Goal: Task Accomplishment & Management: Use online tool/utility

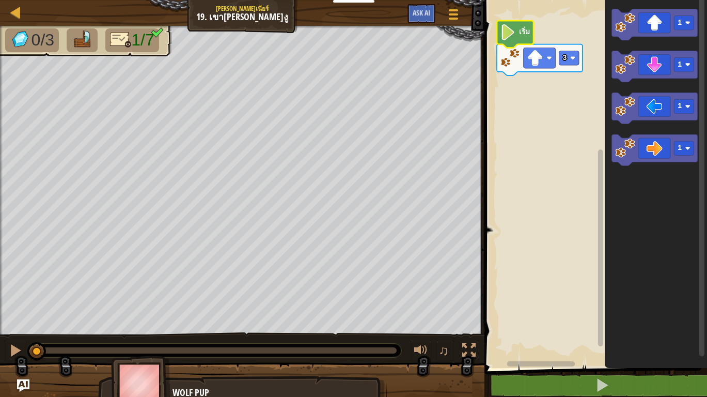
click at [526, 35] on text "เริ่ม" at bounding box center [524, 31] width 11 height 10
click at [517, 39] on icon "พื้นที่ทำงาน Blockly" at bounding box center [515, 34] width 37 height 27
click at [513, 35] on image "พื้นที่ทำงาน Blockly" at bounding box center [507, 32] width 15 height 16
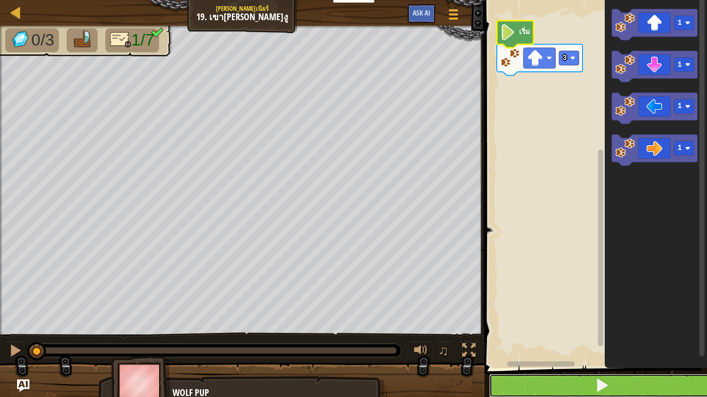
click at [578, 385] on button at bounding box center [602, 385] width 226 height 24
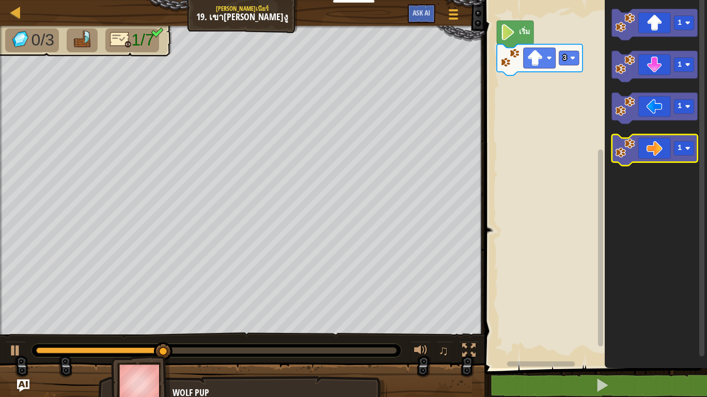
click at [670, 148] on icon "พื้นที่ทำงาน Blockly" at bounding box center [655, 149] width 86 height 31
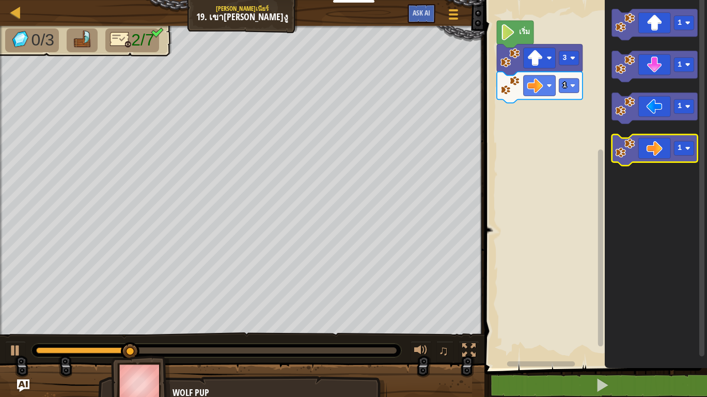
click at [644, 148] on icon "พื้นที่ทำงาน Blockly" at bounding box center [655, 149] width 86 height 31
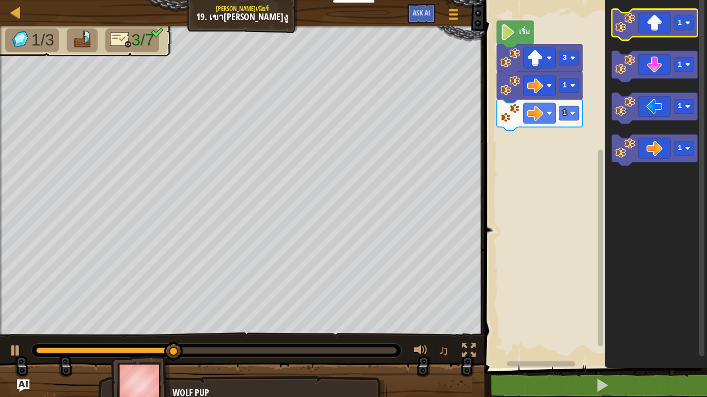
click at [648, 29] on icon "พื้นที่ทำงาน Blockly" at bounding box center [655, 24] width 86 height 31
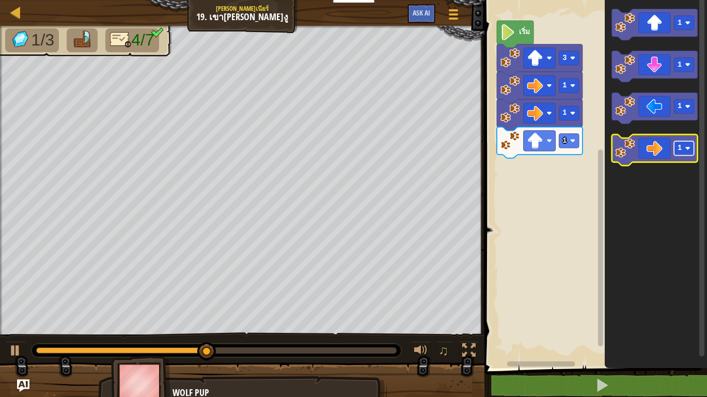
click at [685, 151] on rect "พื้นที่ทำงาน Blockly" at bounding box center [685, 148] width 20 height 14
click at [648, 149] on icon "พื้นที่ทำงาน Blockly" at bounding box center [655, 149] width 86 height 31
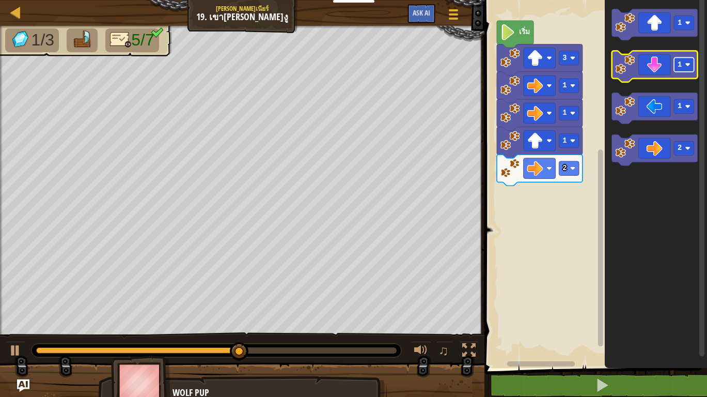
click at [682, 69] on text "1" at bounding box center [680, 65] width 4 height 8
click at [652, 75] on icon "พื้นที่ทำงาน Blockly" at bounding box center [655, 66] width 86 height 31
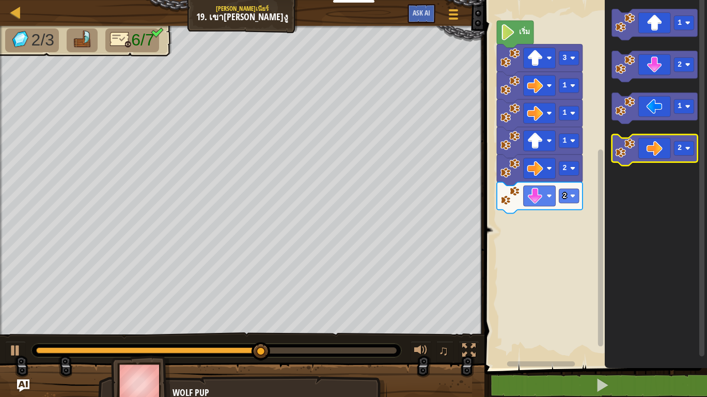
click at [655, 148] on icon "พื้นที่ทำงาน Blockly" at bounding box center [655, 149] width 86 height 31
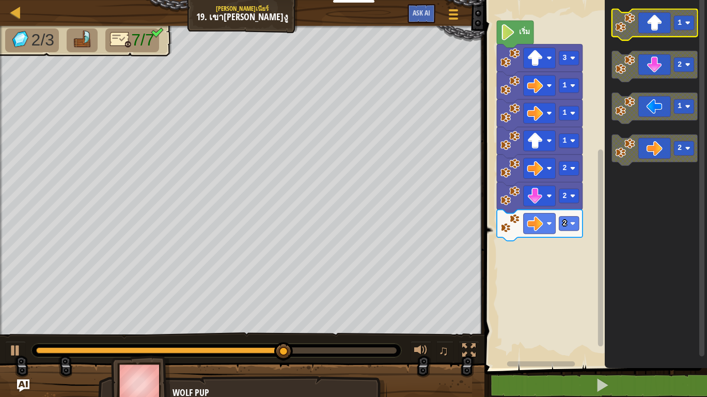
click at [653, 33] on icon "พื้นที่ทำงาน Blockly" at bounding box center [655, 24] width 86 height 31
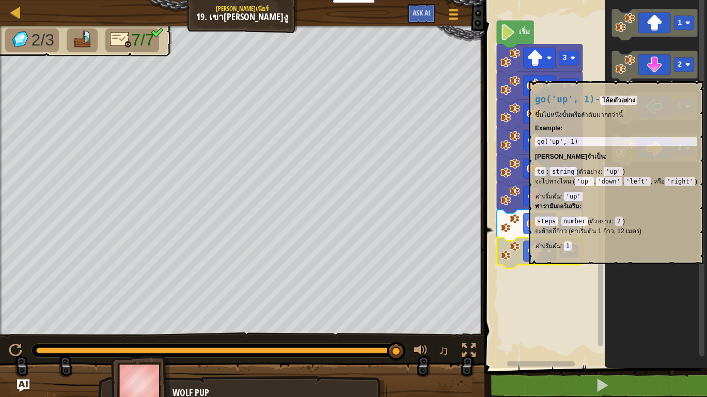
click at [567, 248] on text "2" at bounding box center [565, 251] width 4 height 8
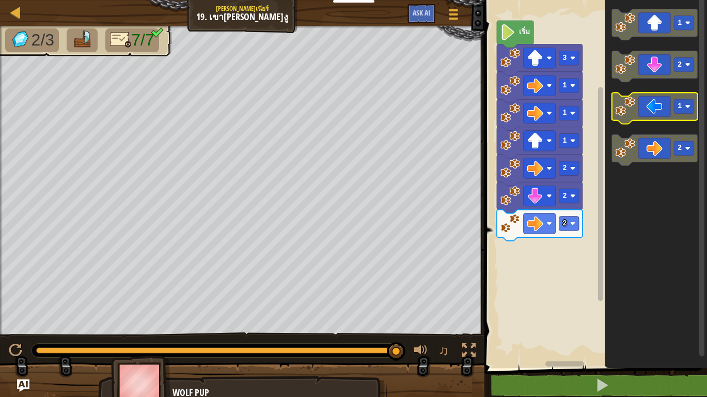
click at [651, 119] on icon "พื้นที่ทำงาน Blockly" at bounding box center [655, 107] width 86 height 31
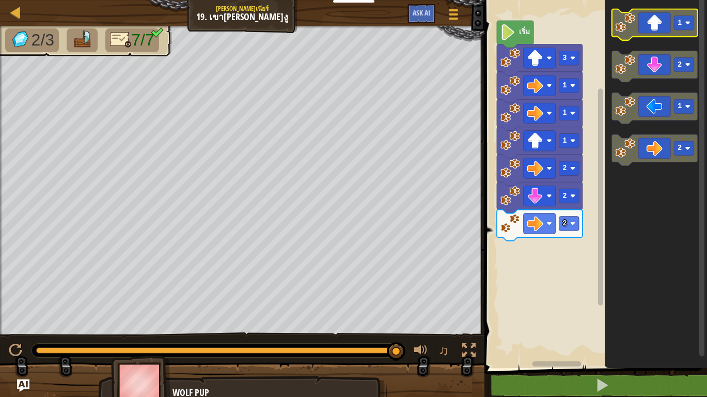
click at [652, 24] on icon "พื้นที่ทำงาน Blockly" at bounding box center [655, 24] width 86 height 31
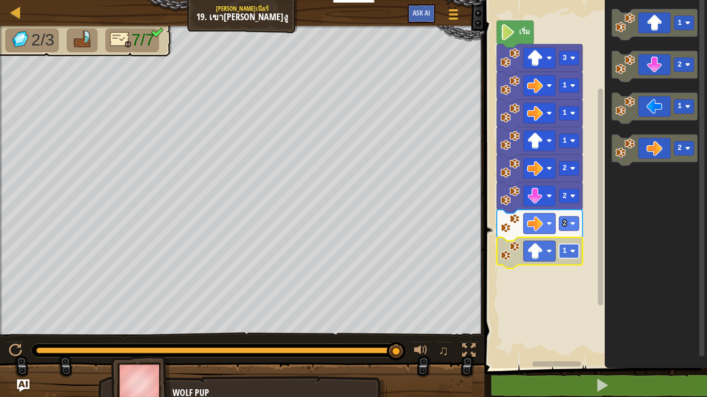
click at [567, 255] on rect "พื้นที่ทำงาน Blockly" at bounding box center [569, 251] width 20 height 14
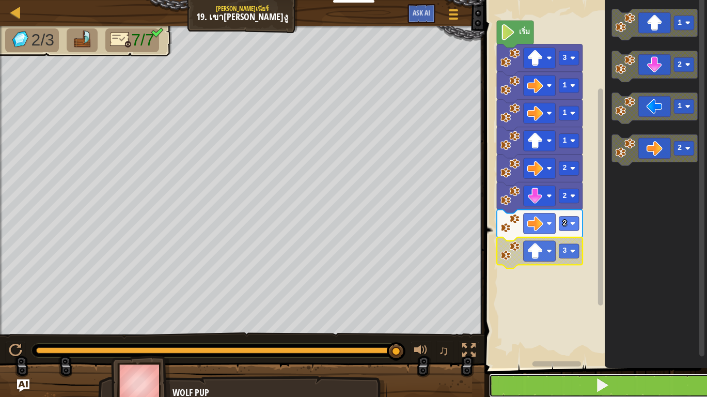
click at [582, 382] on button at bounding box center [602, 385] width 226 height 24
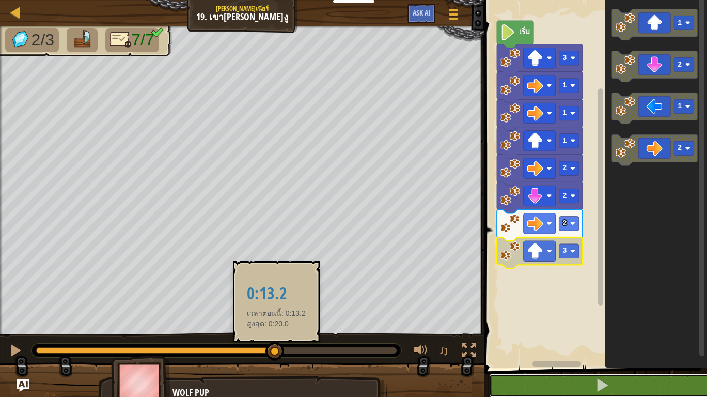
drag, startPoint x: 97, startPoint y: 349, endPoint x: 276, endPoint y: 354, distance: 179.3
click at [276, 354] on div at bounding box center [274, 351] width 19 height 19
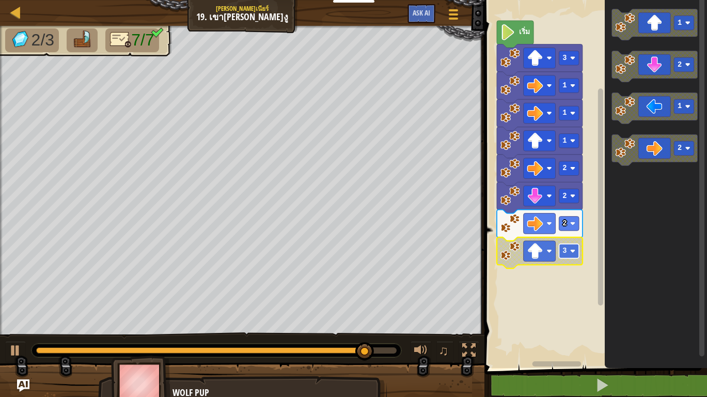
click at [568, 251] on rect "พื้นที่ทำงาน Blockly" at bounding box center [569, 251] width 20 height 14
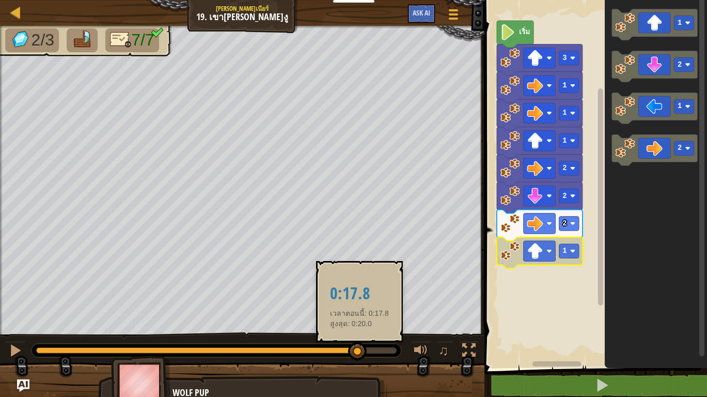
drag, startPoint x: 394, startPoint y: 350, endPoint x: 358, endPoint y: 348, distance: 36.2
click at [358, 348] on div at bounding box center [357, 351] width 19 height 19
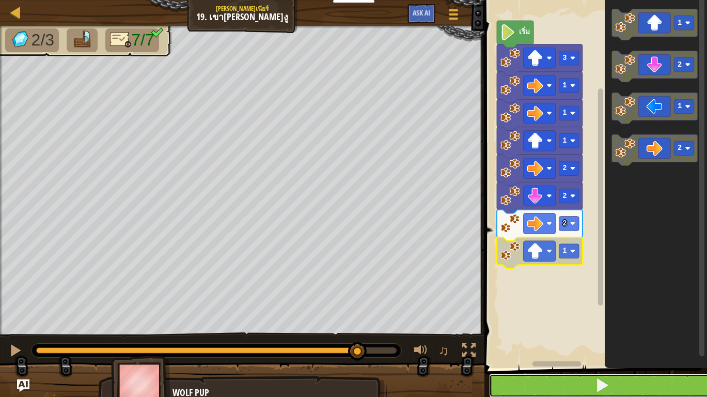
click at [574, 378] on button at bounding box center [602, 385] width 226 height 24
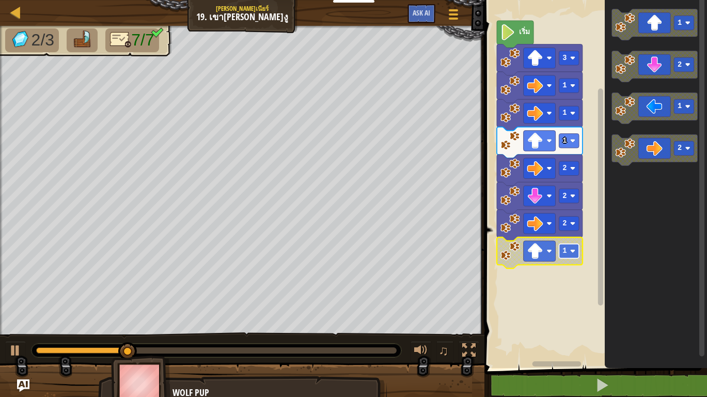
click at [578, 256] on rect "พื้นที่ทำงาน Blockly" at bounding box center [569, 251] width 20 height 14
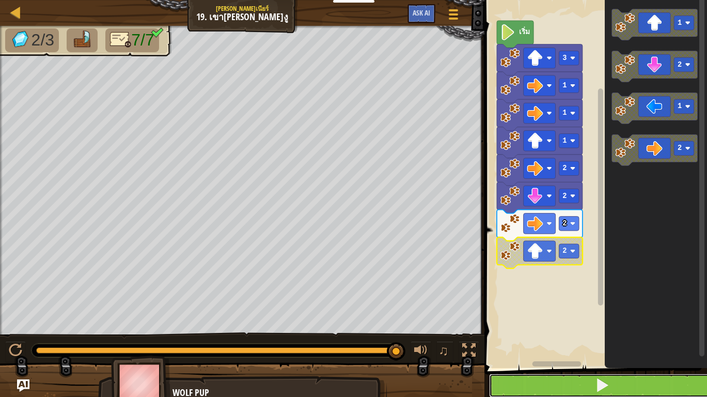
click at [589, 383] on button at bounding box center [602, 385] width 226 height 24
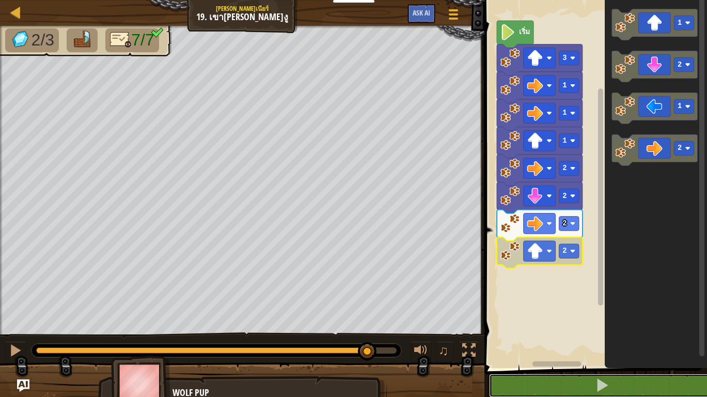
click at [368, 348] on div at bounding box center [216, 350] width 361 height 6
click at [566, 255] on text "2" at bounding box center [565, 251] width 4 height 8
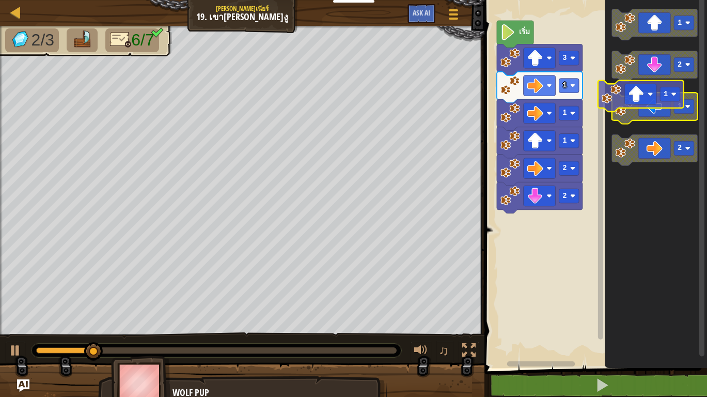
click at [626, 85] on icon "1 2 1 2" at bounding box center [656, 181] width 102 height 373
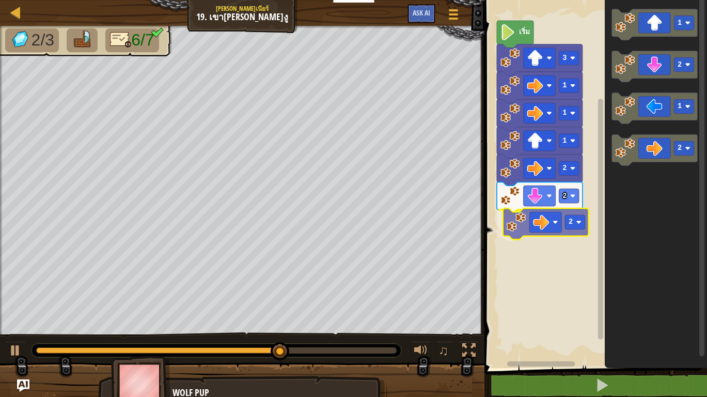
click at [535, 223] on div "เริ่ม 3 1 1 1 2 2 2 1 2 1 2 2" at bounding box center [594, 181] width 226 height 373
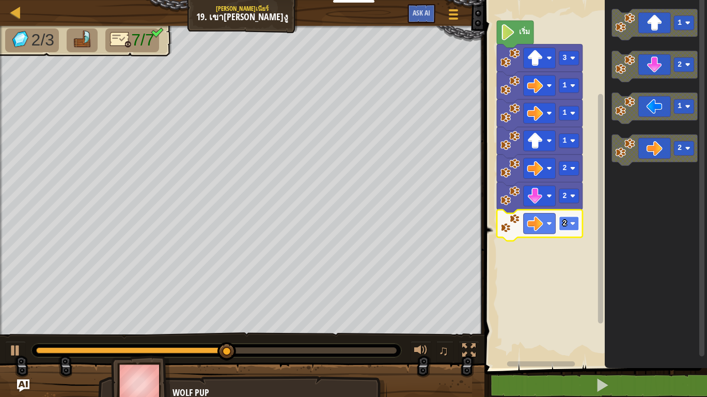
click at [571, 222] on image "พื้นที่ทำงาน Blockly" at bounding box center [572, 223] width 5 height 5
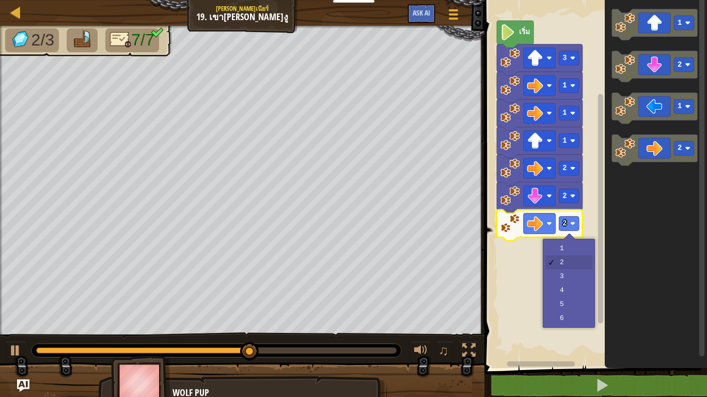
click at [640, 230] on icon "พื้นที่ทำงาน Blockly" at bounding box center [656, 181] width 102 height 373
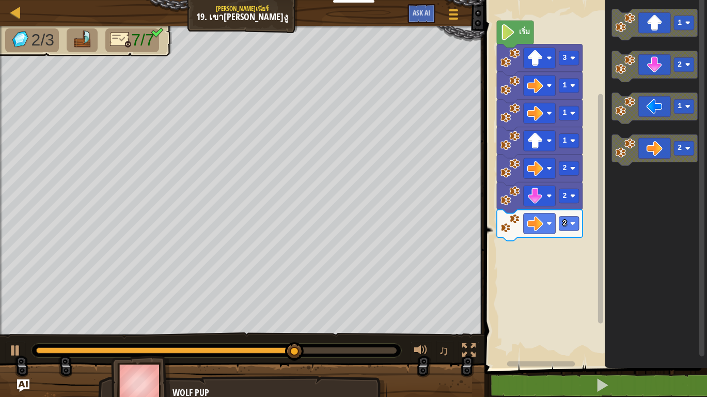
click at [544, 230] on div "เริ่ม 3 1 1 1 2 2 2 1 2 1 2" at bounding box center [594, 181] width 226 height 373
click at [631, 32] on image "พื้นที่ทำงาน Blockly" at bounding box center [626, 23] width 20 height 20
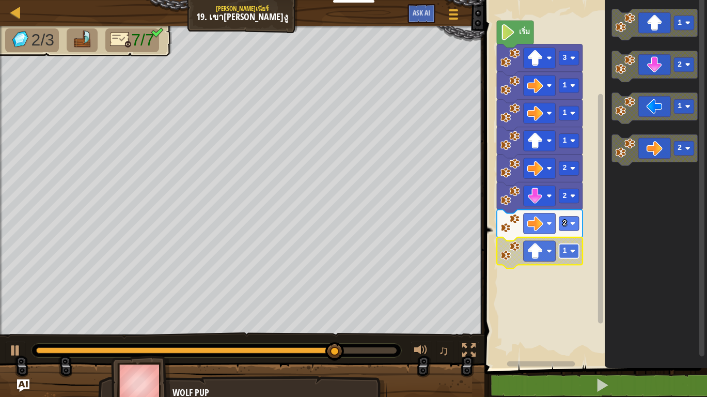
click at [574, 253] on image "พื้นที่ทำงาน Blockly" at bounding box center [572, 250] width 5 height 5
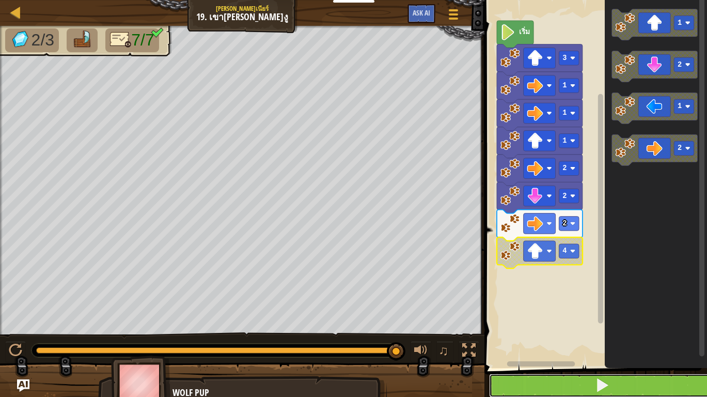
click at [580, 388] on button at bounding box center [602, 385] width 226 height 24
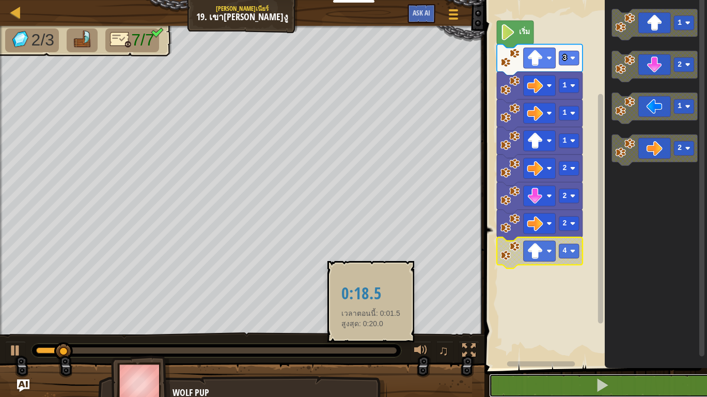
click at [369, 353] on div at bounding box center [216, 350] width 361 height 6
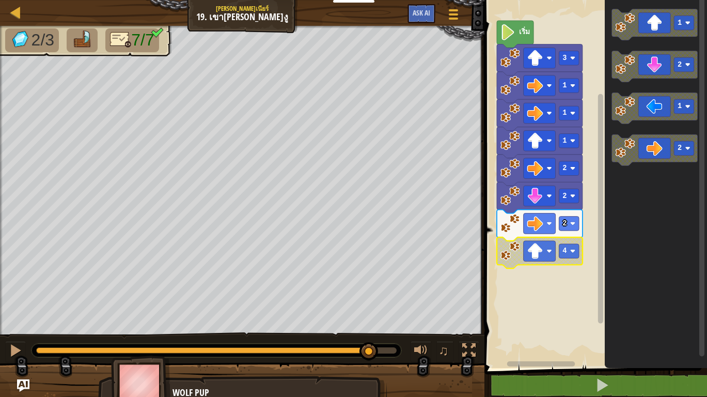
click at [506, 25] on image "พื้นที่ทำงาน Blockly" at bounding box center [507, 32] width 15 height 16
click at [509, 29] on image "พื้นที่ทำงาน Blockly" at bounding box center [507, 32] width 15 height 16
click at [516, 38] on icon "พื้นที่ทำงาน Blockly" at bounding box center [515, 34] width 37 height 27
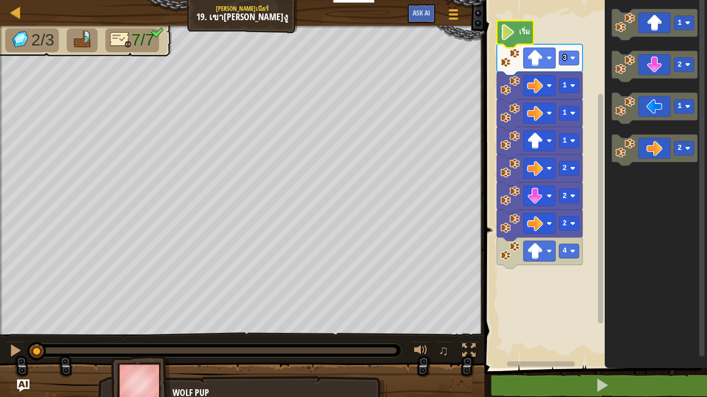
drag, startPoint x: 366, startPoint y: 351, endPoint x: 33, endPoint y: 365, distance: 333.5
click at [33, 365] on div "2/3 7/7 ♫ Wolf Pup" at bounding box center [353, 215] width 707 height 379
click at [508, 35] on image "พื้นที่ทำงาน Blockly" at bounding box center [507, 32] width 15 height 16
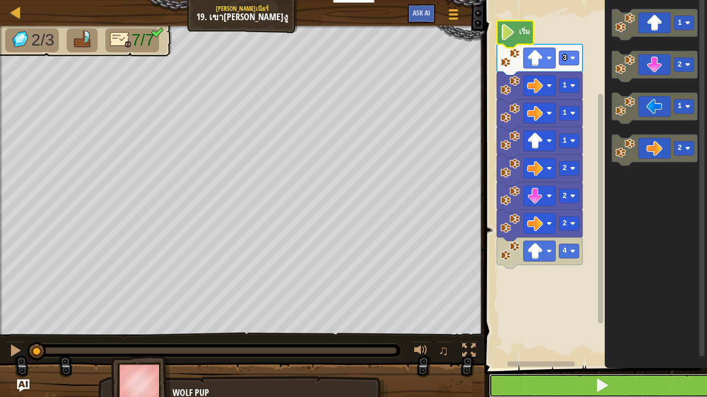
click at [574, 381] on button at bounding box center [602, 385] width 226 height 24
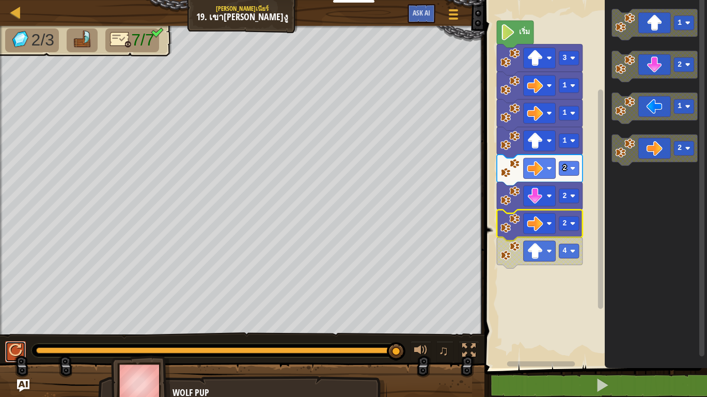
click at [9, 355] on div at bounding box center [15, 349] width 13 height 13
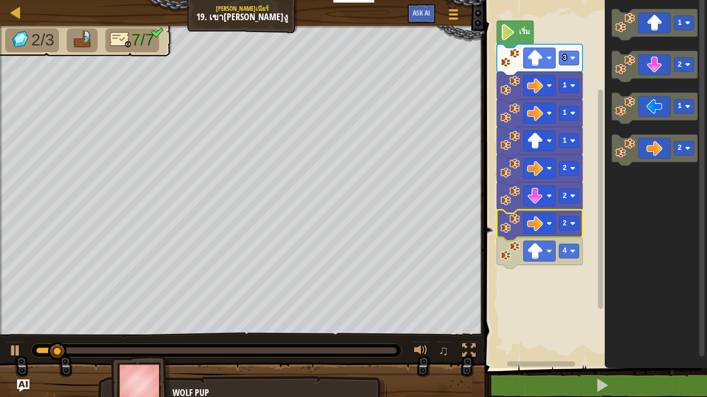
click at [304, 348] on div at bounding box center [216, 350] width 361 height 6
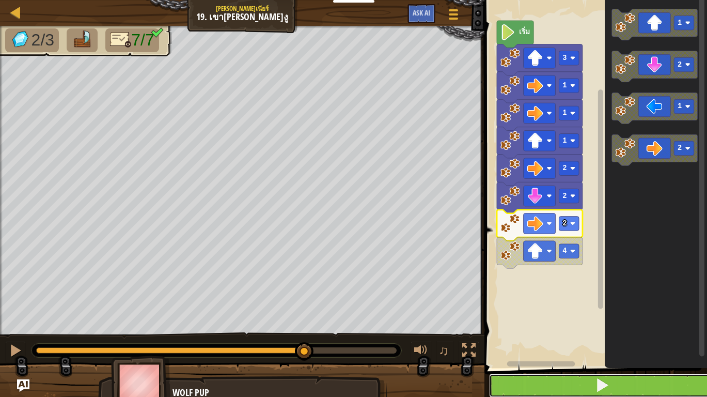
click at [572, 381] on button at bounding box center [602, 385] width 226 height 24
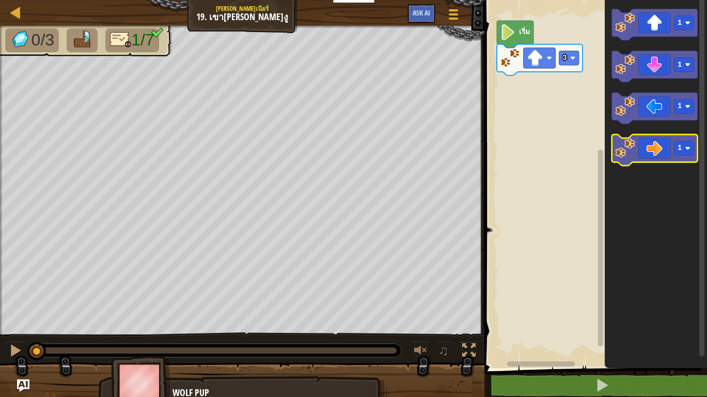
click at [648, 148] on icon "พื้นที่ทำงาน Blockly" at bounding box center [655, 149] width 86 height 31
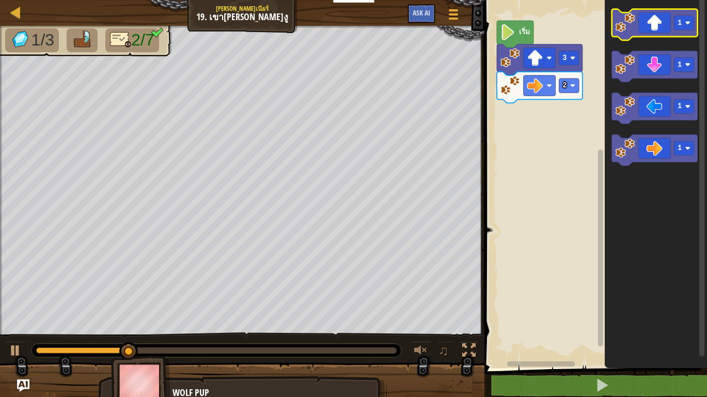
click at [661, 29] on icon "พื้นที่ทำงาน Blockly" at bounding box center [655, 24] width 86 height 31
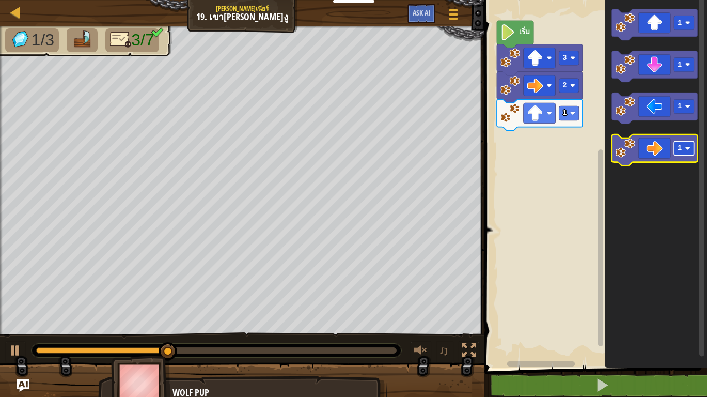
click at [677, 149] on rect "พื้นที่ทำงาน Blockly" at bounding box center [685, 148] width 20 height 14
click at [645, 146] on icon "พื้นที่ทำงาน Blockly" at bounding box center [655, 149] width 86 height 31
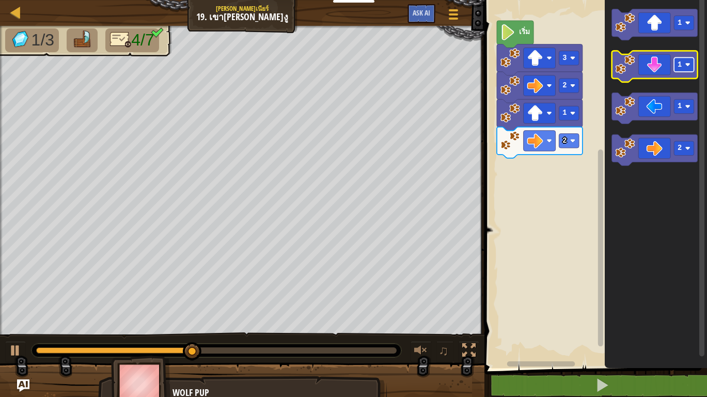
click at [686, 68] on rect "พื้นที่ทำงาน Blockly" at bounding box center [685, 64] width 20 height 14
click at [657, 74] on icon "พื้นที่ทำงาน Blockly" at bounding box center [655, 66] width 86 height 31
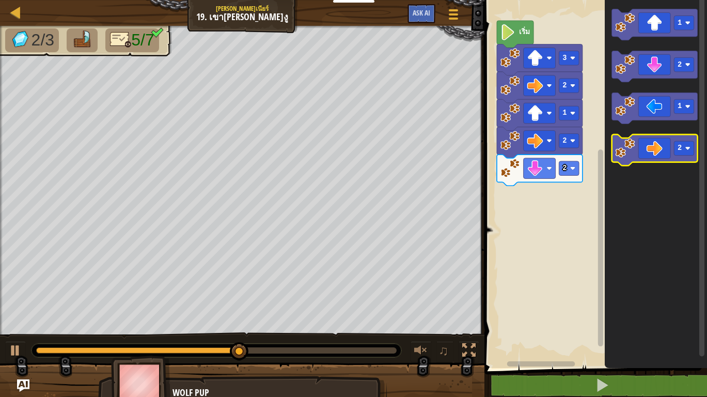
click at [655, 143] on icon "พื้นที่ทำงาน Blockly" at bounding box center [655, 149] width 86 height 31
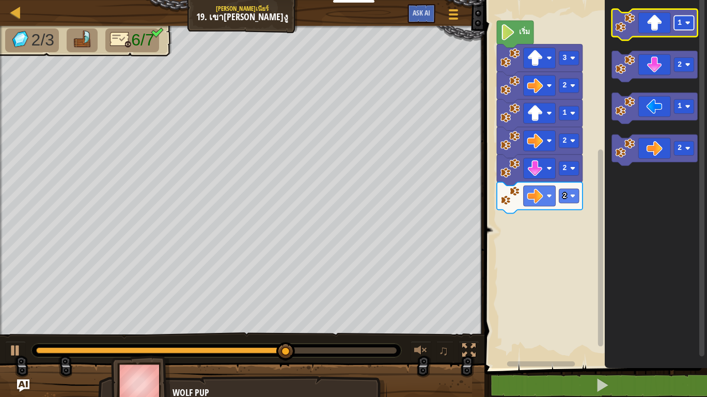
click at [688, 22] on image "พื้นที่ทำงาน Blockly" at bounding box center [687, 22] width 5 height 5
click at [659, 26] on icon "พื้นที่ทำงาน Blockly" at bounding box center [655, 24] width 86 height 31
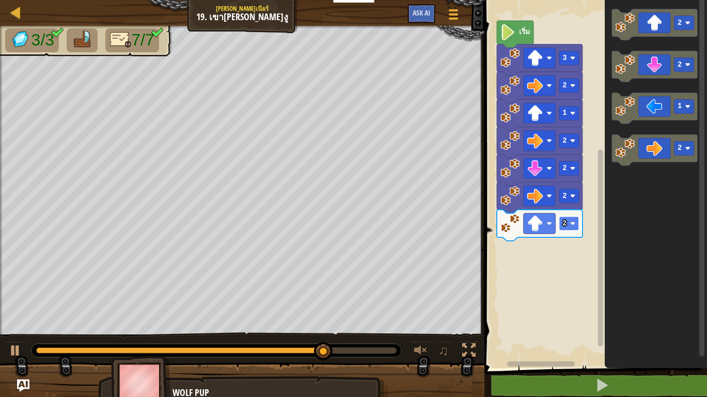
click at [568, 222] on rect "พื้นที่ทำงาน Blockly" at bounding box center [569, 223] width 20 height 14
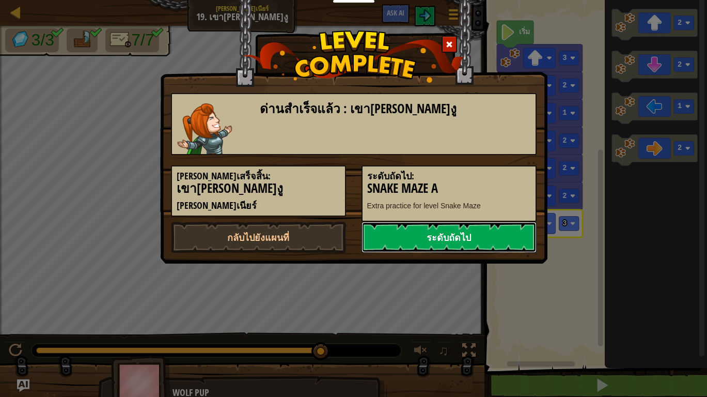
click at [428, 239] on link "ระดับถัดไป" at bounding box center [449, 237] width 175 height 31
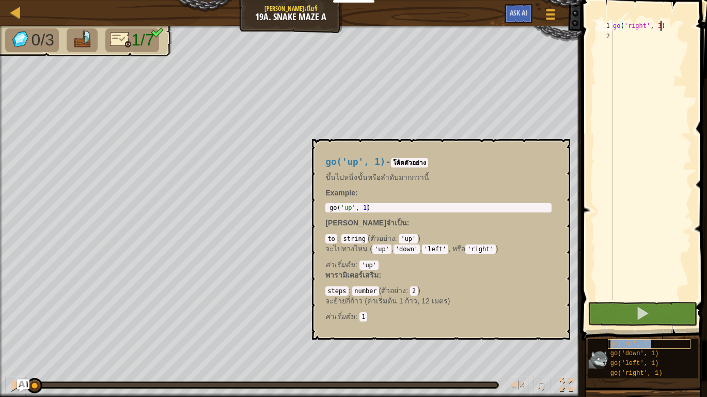
click at [636, 346] on span "go('up', 1)" at bounding box center [631, 343] width 41 height 7
click at [630, 38] on div "go ( 'right' , 3 )" at bounding box center [651, 171] width 81 height 300
click at [658, 344] on div "go('up', 1)" at bounding box center [649, 344] width 83 height 10
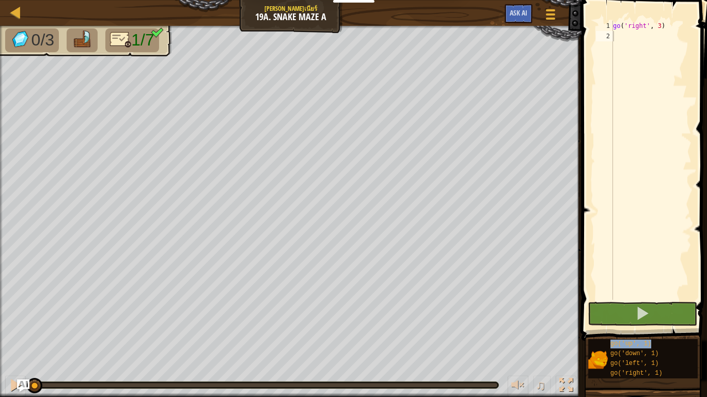
drag, startPoint x: 658, startPoint y: 344, endPoint x: 643, endPoint y: 195, distance: 149.5
click at [622, 127] on div "go ( 'right' , 3 )" at bounding box center [651, 171] width 81 height 300
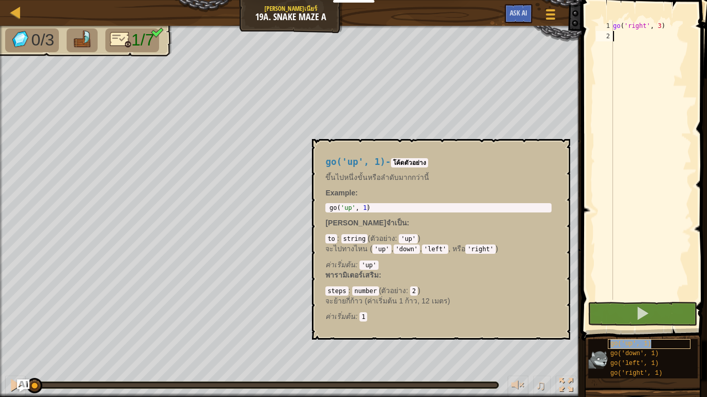
click at [631, 342] on span "go('up', 1)" at bounding box center [631, 343] width 41 height 7
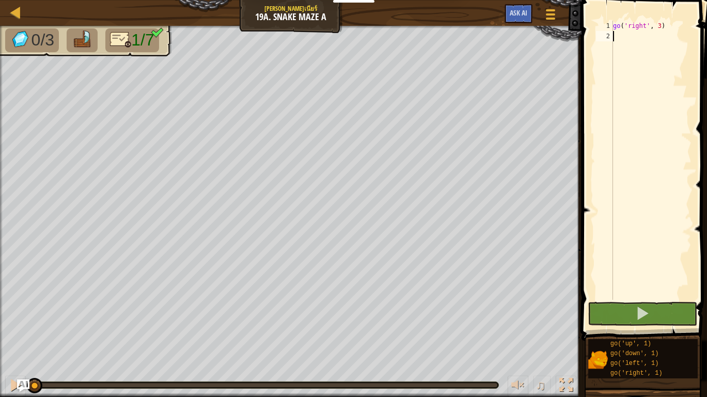
type textarea "g"
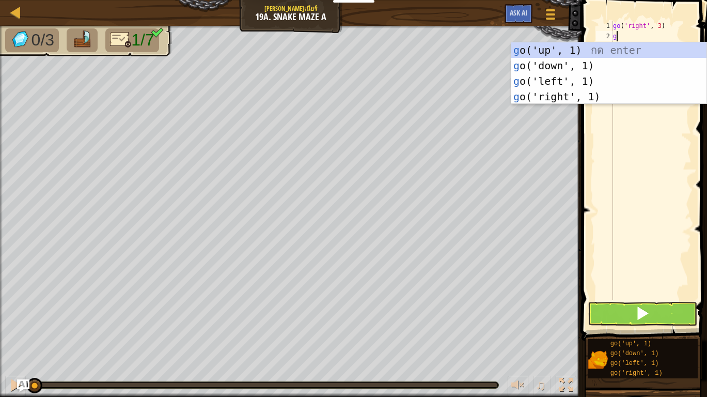
scroll to position [5, 0]
click at [567, 47] on div "g o('up', 1) กด enter g o('down', 1) กด enter g o('left', 1) กด enter g o('righ…" at bounding box center [608, 88] width 195 height 93
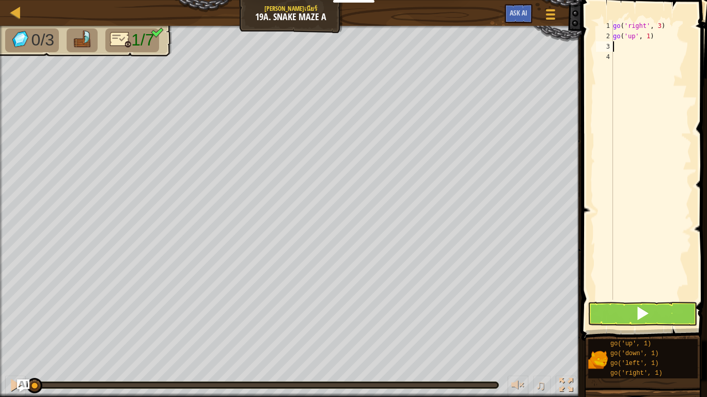
click at [635, 47] on div "go ( 'right' , 3 ) go ( 'up' , 1 )" at bounding box center [651, 171] width 81 height 300
click at [648, 37] on div "go ( 'right' , 3 ) go ( 'up' , 1 )" at bounding box center [651, 171] width 81 height 300
type textarea "go('up', 2)"
click at [648, 50] on div "go ( 'right' , 3 ) go ( 'up' , 2 )" at bounding box center [651, 171] width 81 height 300
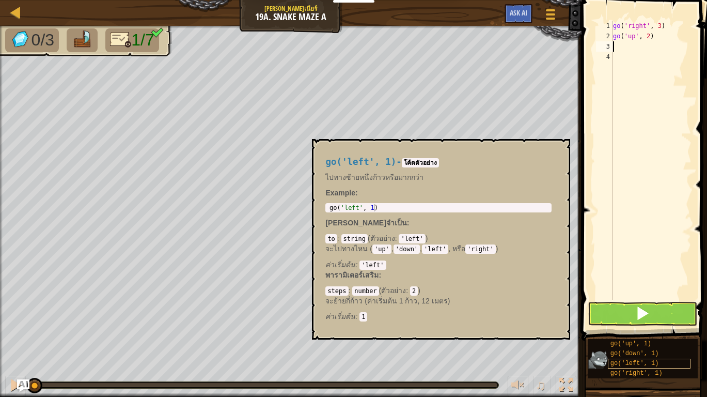
scroll to position [8, 0]
click at [641, 369] on span "go('right', 1)" at bounding box center [637, 372] width 52 height 7
type textarea "g"
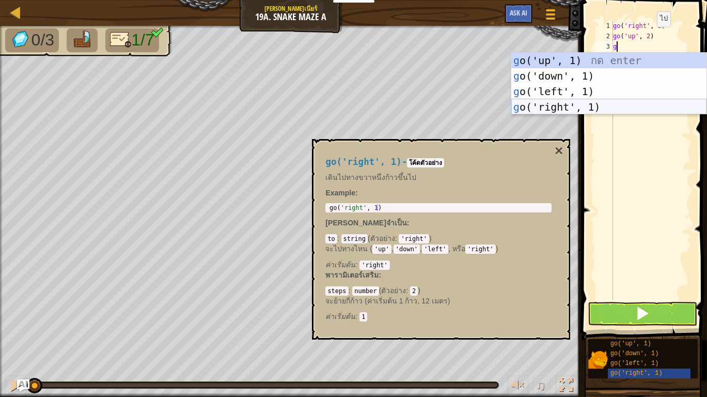
click at [584, 101] on div "g o('up', 1) กด enter g o('down', 1) กด enter g o('left', 1) กด enter g o('righ…" at bounding box center [608, 99] width 195 height 93
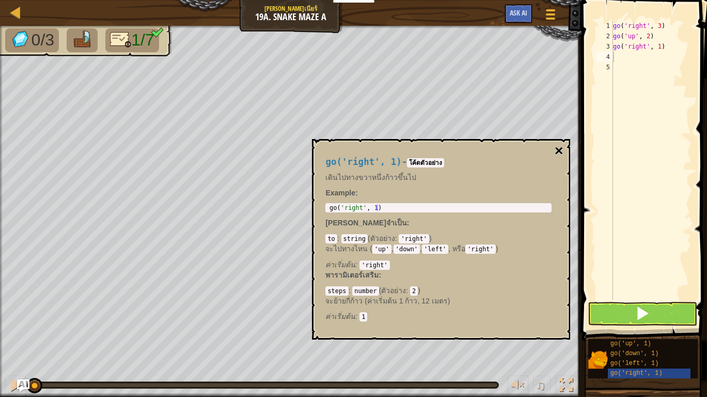
click at [559, 153] on button "×" at bounding box center [559, 151] width 8 height 14
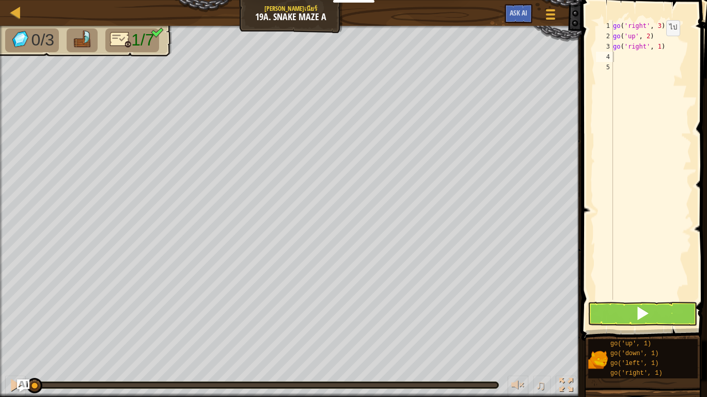
type textarea "go('right', 1)"
click at [659, 46] on div "go ( 'right' , 3 ) go ( 'up' , 2 ) go ( 'right' , 1 )" at bounding box center [651, 171] width 81 height 300
click at [620, 61] on div "go ( 'right' , 3 ) go ( 'up' , 2 ) go ( 'right' , 1 )" at bounding box center [651, 171] width 81 height 300
type textarea "g"
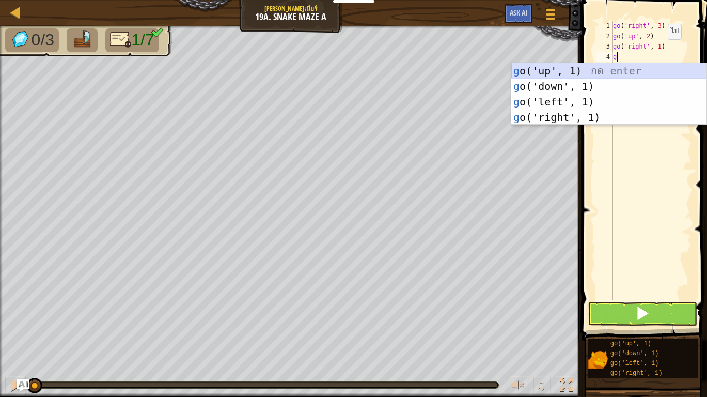
click at [569, 71] on div "g o('up', 1) กด enter g o('down', 1) กด enter g o('left', 1) กด enter g o('righ…" at bounding box center [608, 109] width 195 height 93
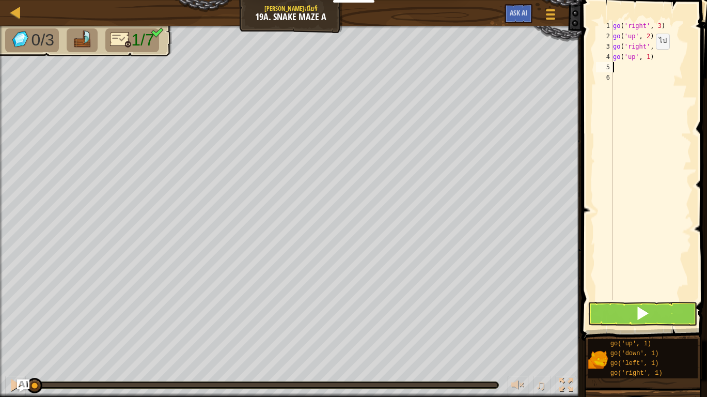
click at [647, 59] on div "go ( 'right' , 3 ) go ( 'up' , 2 ) go ( 'right' , 1 ) go ( 'up' , 1 )" at bounding box center [651, 171] width 81 height 300
type textarea "go('up', 2)"
click at [639, 316] on span at bounding box center [642, 313] width 14 height 14
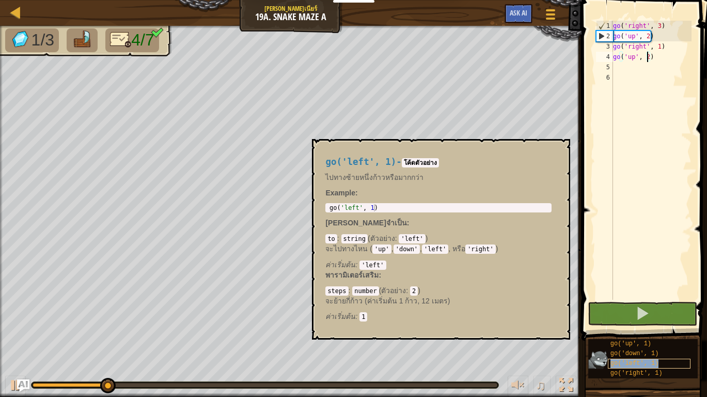
click at [644, 359] on span "go('left', 1)" at bounding box center [635, 362] width 49 height 7
click at [625, 67] on div "go ( 'right' , 3 ) go ( 'up' , 2 ) go ( 'right' , 1 ) go ( 'up' , 2 )" at bounding box center [651, 171] width 81 height 300
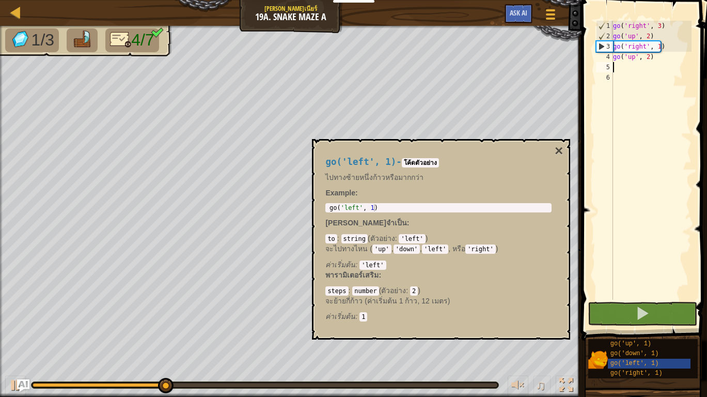
type textarea "g"
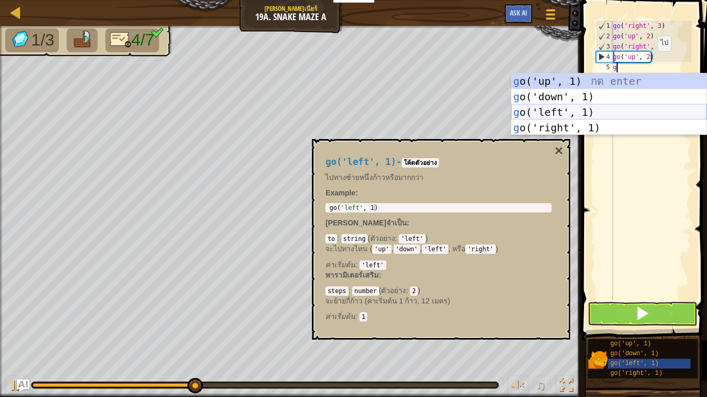
click at [588, 112] on div "g o('up', 1) กด enter g o('down', 1) กด enter g o('left', 1) กด enter g o('righ…" at bounding box center [608, 119] width 195 height 93
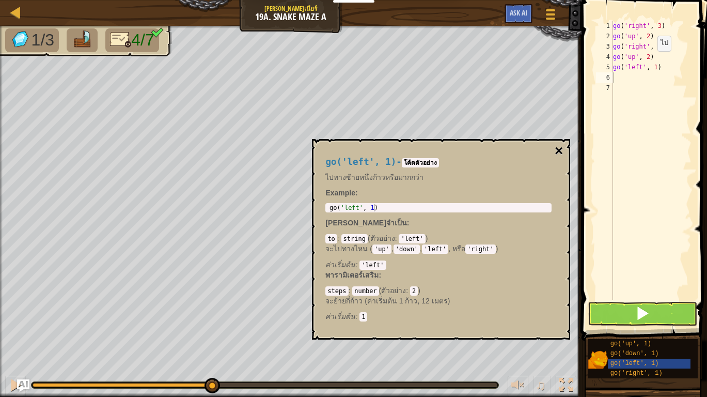
click at [559, 147] on button "×" at bounding box center [559, 151] width 8 height 14
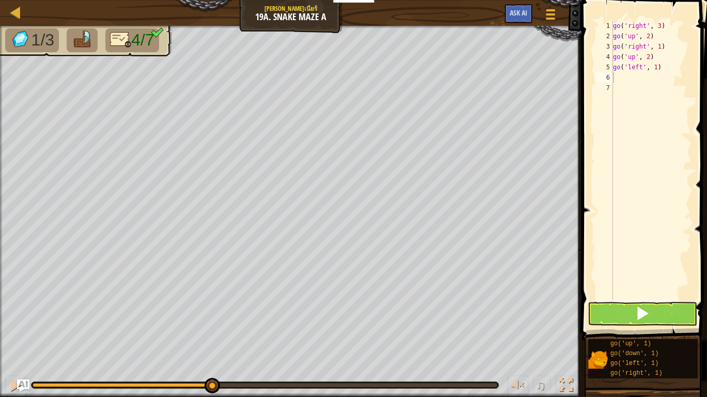
click at [630, 76] on div "go ( 'right' , 3 ) go ( 'up' , 2 ) go ( 'right' , 1 ) go ( 'up' , 2 ) go ( 'lef…" at bounding box center [651, 171] width 81 height 300
type textarea "g"
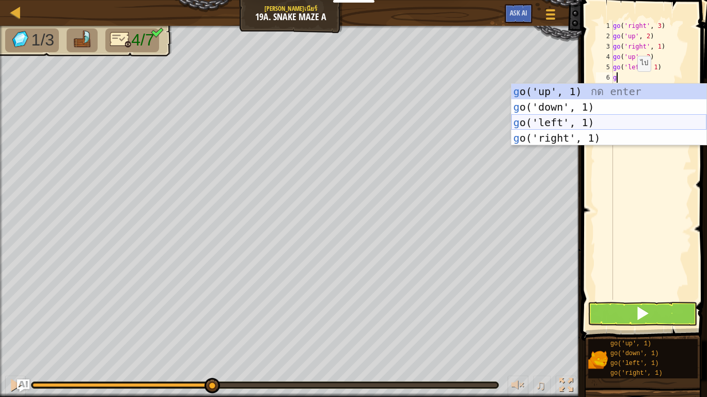
click at [566, 121] on div "g o('up', 1) กด enter g o('down', 1) กด enter g o('left', 1) กด enter g o('righ…" at bounding box center [608, 130] width 195 height 93
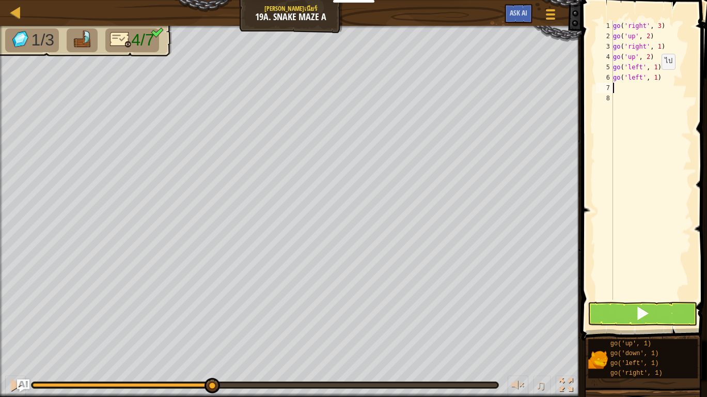
click at [653, 80] on div "go ( 'right' , 3 ) go ( 'up' , 2 ) go ( 'right' , 1 ) go ( 'up' , 2 ) go ( 'lef…" at bounding box center [651, 171] width 81 height 300
click at [631, 312] on button at bounding box center [642, 314] width 109 height 24
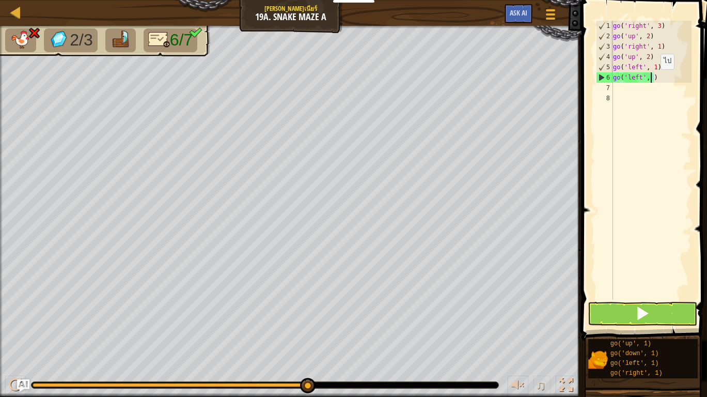
type textarea "go('left', 1)"
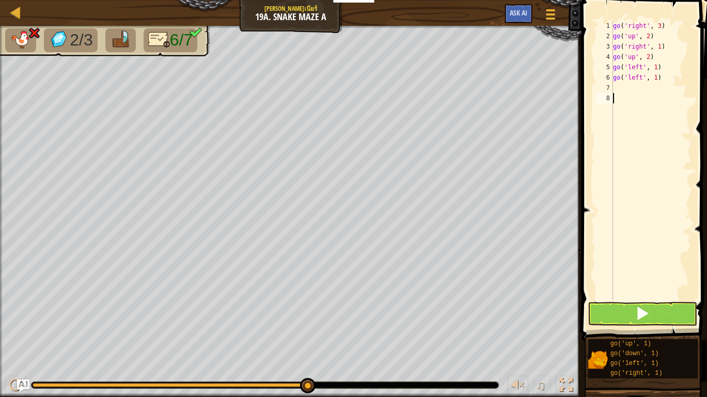
click at [637, 156] on div "go ( 'right' , 3 ) go ( 'up' , 2 ) go ( 'right' , 1 ) go ( 'up' , 2 ) go ( 'lef…" at bounding box center [651, 171] width 81 height 300
click at [641, 90] on div "go ( 'right' , 3 ) go ( 'up' , 2 ) go ( 'right' , 1 ) go ( 'up' , 2 ) go ( 'lef…" at bounding box center [651, 171] width 81 height 300
click at [621, 305] on button at bounding box center [642, 314] width 109 height 24
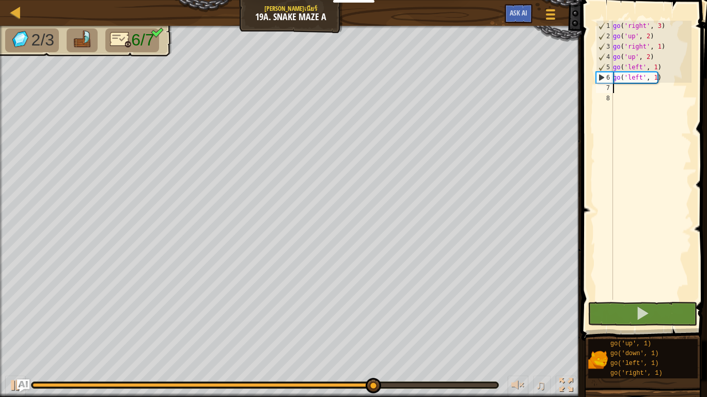
type textarea "g"
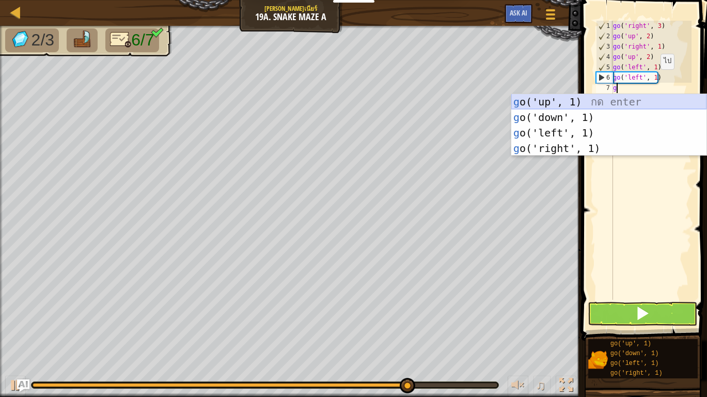
click at [576, 104] on div "g o('up', 1) กด enter g o('down', 1) กด enter g o('left', 1) กด enter g o('righ…" at bounding box center [608, 140] width 195 height 93
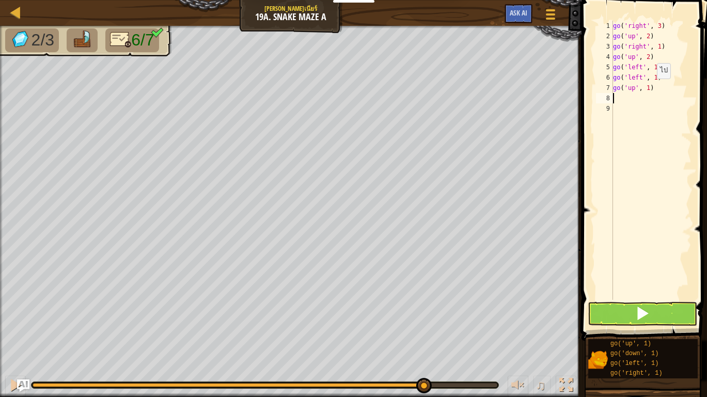
click at [648, 89] on div "go ( 'right' , 3 ) go ( 'up' , 2 ) go ( 'right' , 1 ) go ( 'up' , 2 ) go ( 'lef…" at bounding box center [651, 171] width 81 height 300
type textarea "go('up', 2)"
click at [648, 92] on div "go ( 'right' , 3 ) go ( 'up' , 2 ) go ( 'right' , 1 ) go ( 'up' , 2 ) go ( 'lef…" at bounding box center [651, 171] width 81 height 300
click at [628, 107] on div "go ( 'right' , 3 ) go ( 'up' , 2 ) go ( 'right' , 1 ) go ( 'up' , 2 ) go ( 'lef…" at bounding box center [651, 171] width 81 height 300
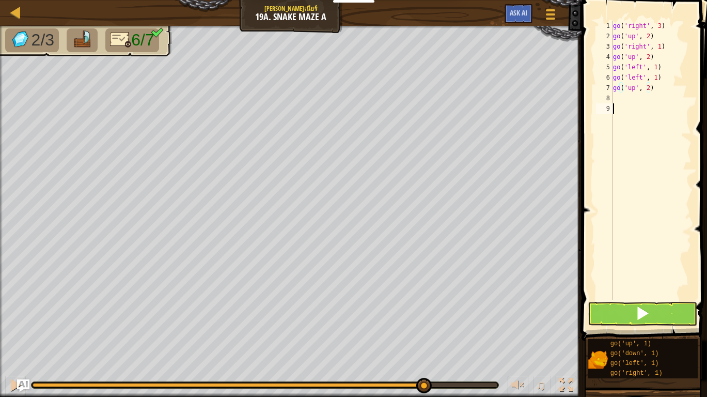
scroll to position [5, 0]
click at [625, 100] on div "go ( 'right' , 3 ) go ( 'up' , 2 ) go ( 'right' , 1 ) go ( 'up' , 2 ) go ( 'lef…" at bounding box center [651, 171] width 81 height 300
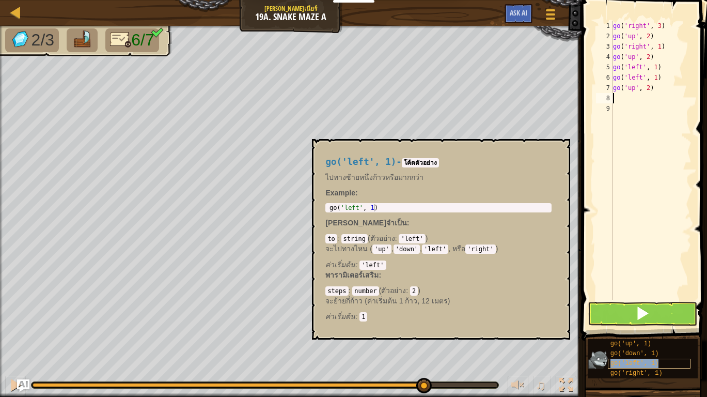
click at [651, 358] on div "go('left', 1)" at bounding box center [649, 363] width 83 height 10
click at [632, 97] on div "go ( 'right' , 3 ) go ( 'up' , 2 ) go ( 'right' , 1 ) go ( 'up' , 2 ) go ( 'lef…" at bounding box center [651, 171] width 81 height 300
click at [554, 149] on div "go('left', 1) - โค้ดตัวอย่าง ไปทางซ้ายหนึ่งก้าวหรือมากกว่า Example : 1 go ( 'le…" at bounding box center [438, 239] width 241 height 184
click at [562, 149] on button "×" at bounding box center [559, 151] width 8 height 14
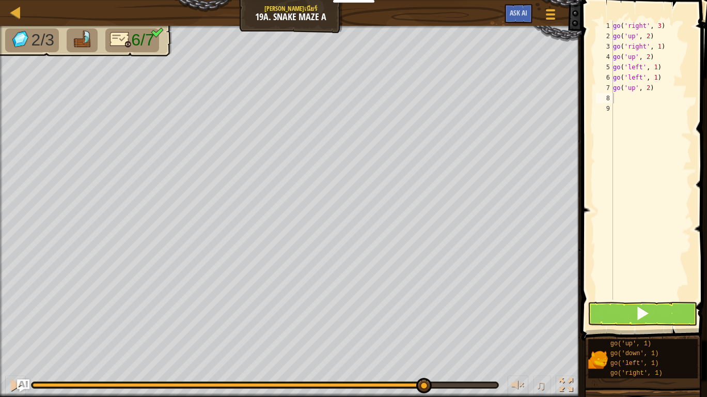
click at [615, 100] on div "go ( 'right' , 3 ) go ( 'up' , 2 ) go ( 'right' , 1 ) go ( 'up' , 2 ) go ( 'lef…" at bounding box center [651, 171] width 81 height 300
type textarea "g"
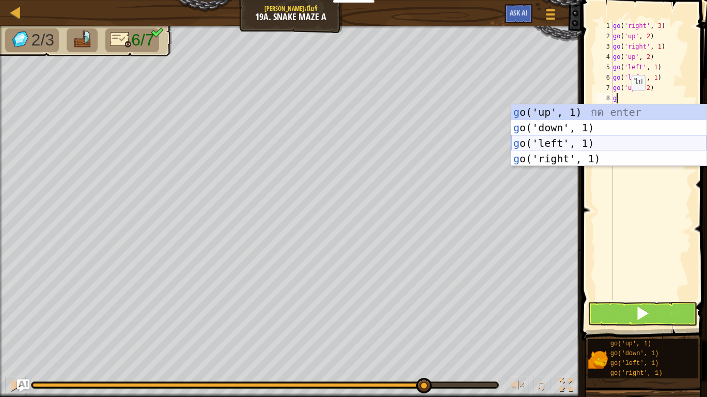
click at [573, 140] on div "g o('up', 1) กด enter g o('down', 1) กด enter g o('left', 1) กด enter g o('righ…" at bounding box center [608, 150] width 195 height 93
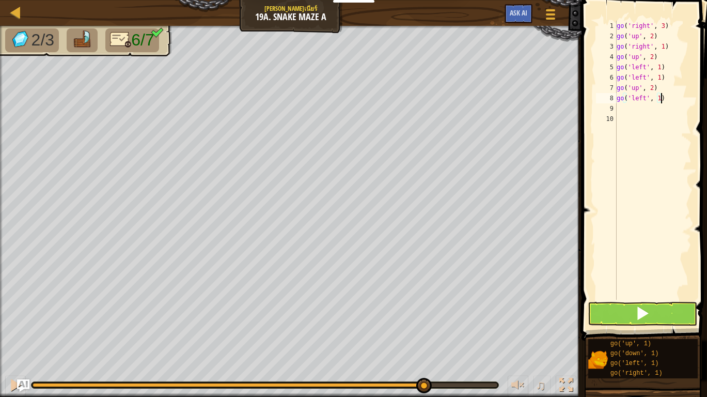
click at [661, 98] on div "go ( 'right' , 3 ) go ( 'up' , 2 ) go ( 'right' , 1 ) go ( 'up' , 2 ) go ( 'lef…" at bounding box center [653, 171] width 77 height 300
click at [656, 98] on div "go ( 'right' , 3 ) go ( 'up' , 2 ) go ( 'right' , 1 ) go ( 'up' , 2 ) go ( 'lef…" at bounding box center [653, 171] width 77 height 300
click at [631, 309] on button at bounding box center [642, 314] width 109 height 24
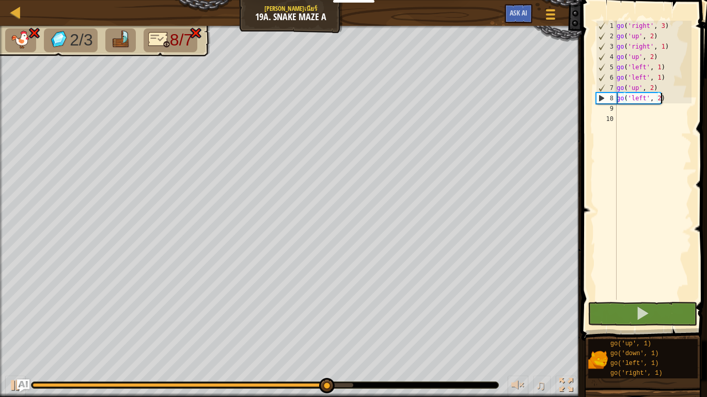
click at [663, 101] on div "go ( 'right' , 3 ) go ( 'up' , 2 ) go ( 'right' , 1 ) go ( 'up' , 2 ) go ( 'lef…" at bounding box center [653, 171] width 77 height 300
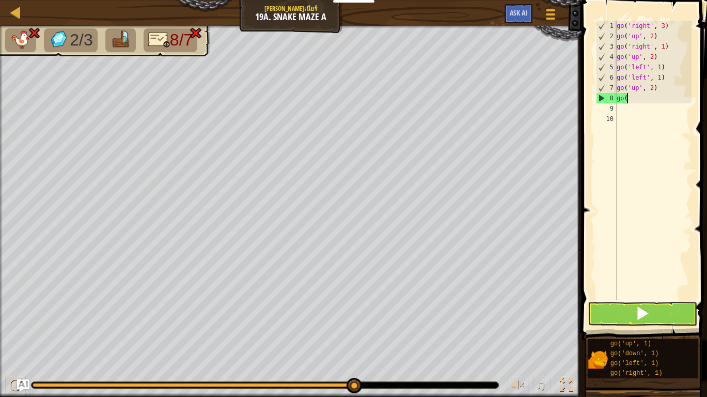
scroll to position [5, 0]
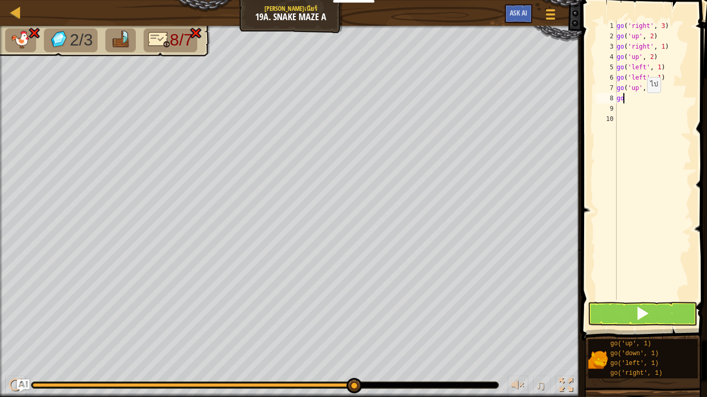
click at [642, 103] on div "go ( 'right' , 3 ) go ( 'up' , 2 ) go ( 'right' , 1 ) go ( 'up' , 2 ) go ( 'lef…" at bounding box center [653, 171] width 77 height 300
type textarea "g"
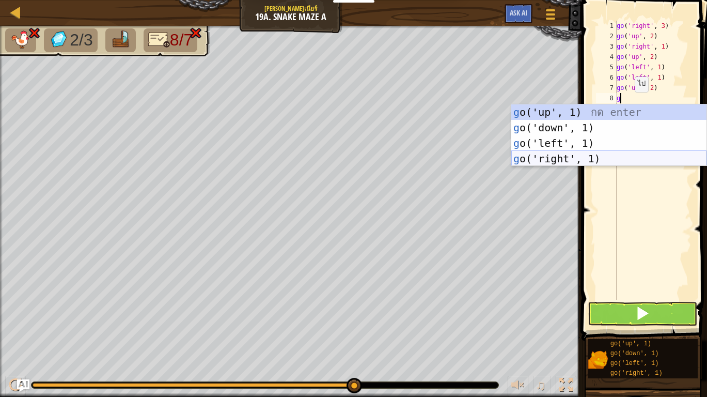
click at [573, 152] on div "g o('up', 1) กด enter g o('down', 1) กด enter g o('left', 1) กด enter g o('righ…" at bounding box center [608, 150] width 195 height 93
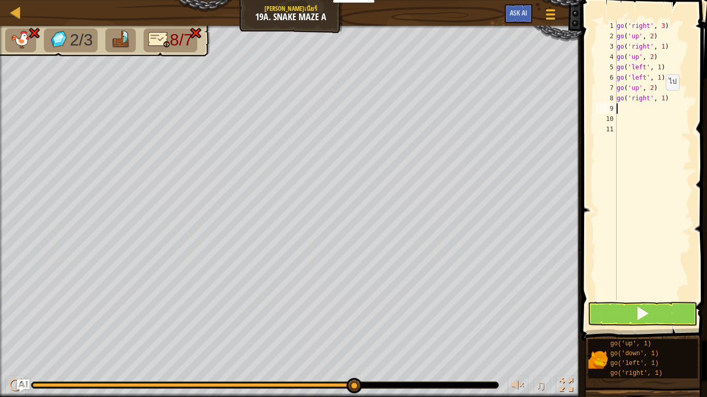
click at [660, 100] on div "go ( 'right' , 3 ) go ( 'up' , 2 ) go ( 'right' , 1 ) go ( 'up' , 2 ) go ( 'lef…" at bounding box center [653, 171] width 77 height 300
click at [636, 309] on span at bounding box center [642, 313] width 14 height 14
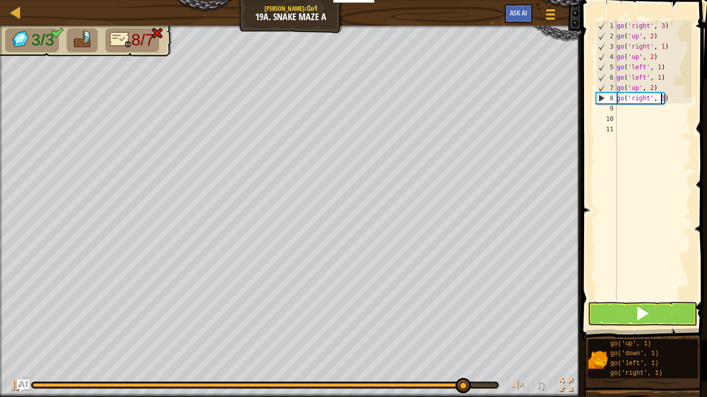
type textarea "go('right', 3)"
click at [649, 318] on span at bounding box center [642, 313] width 14 height 14
click at [637, 317] on span at bounding box center [642, 313] width 14 height 14
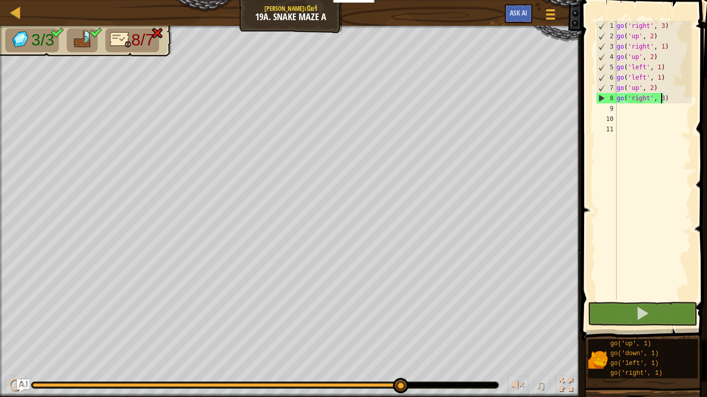
click at [443, 382] on div at bounding box center [265, 384] width 468 height 7
drag, startPoint x: 403, startPoint y: 385, endPoint x: 426, endPoint y: 385, distance: 23.2
click at [669, 100] on div "go ( 'right' , 3 ) go ( 'up' , 2 ) go ( 'right' , 1 ) go ( 'up' , 2 ) go ( 'lef…" at bounding box center [653, 171] width 77 height 300
click at [627, 321] on button at bounding box center [642, 314] width 109 height 24
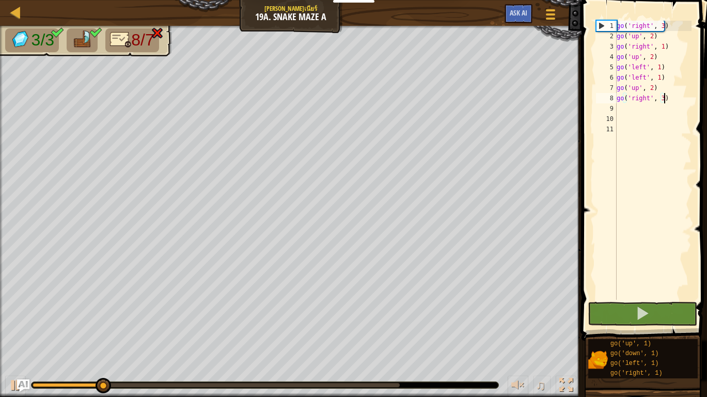
click at [300, 381] on div at bounding box center [265, 384] width 468 height 7
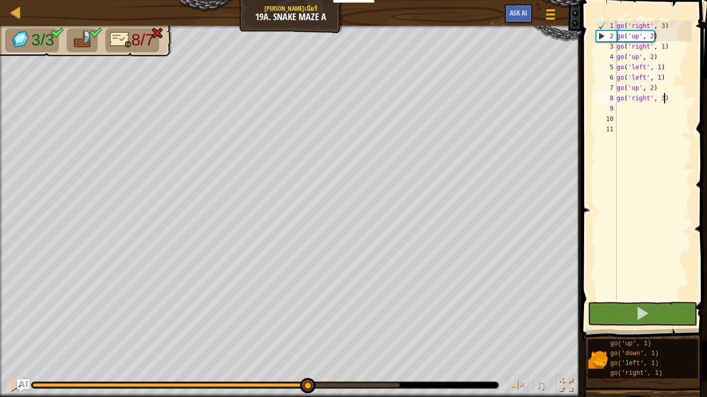
click at [306, 385] on div at bounding box center [216, 385] width 367 height 4
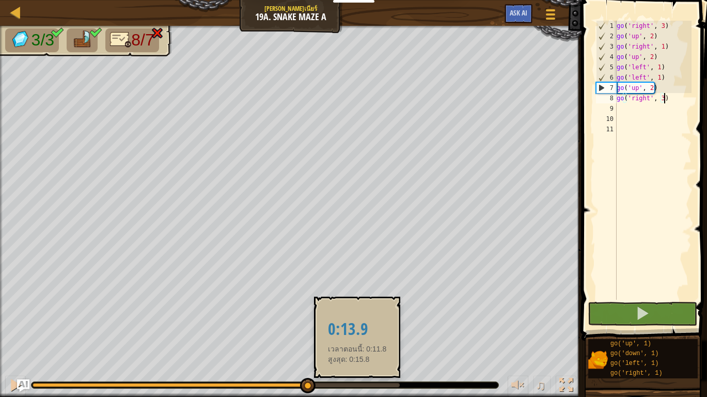
click at [355, 383] on div at bounding box center [216, 385] width 367 height 4
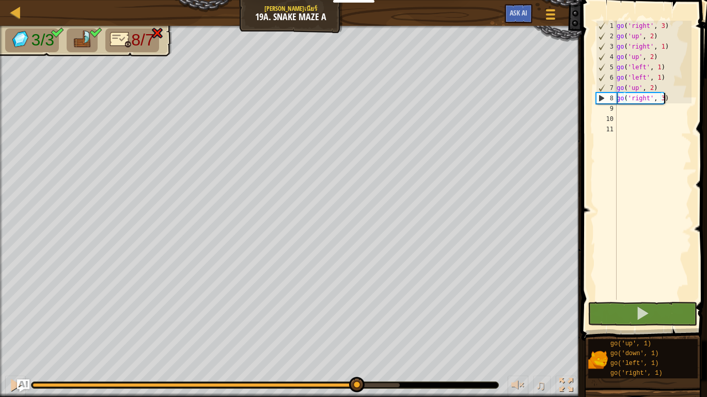
click at [405, 383] on div at bounding box center [265, 385] width 467 height 6
click at [426, 385] on div at bounding box center [265, 385] width 467 height 6
drag, startPoint x: 354, startPoint y: 382, endPoint x: 437, endPoint y: 382, distance: 83.2
click at [437, 382] on div at bounding box center [265, 385] width 467 height 6
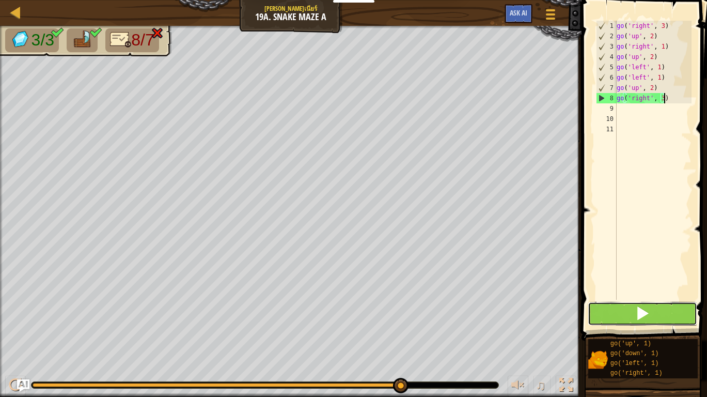
click at [594, 313] on button at bounding box center [642, 314] width 109 height 24
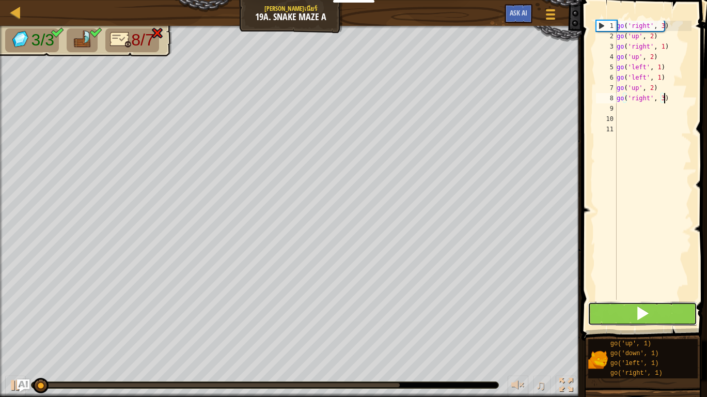
click at [608, 311] on button at bounding box center [642, 314] width 109 height 24
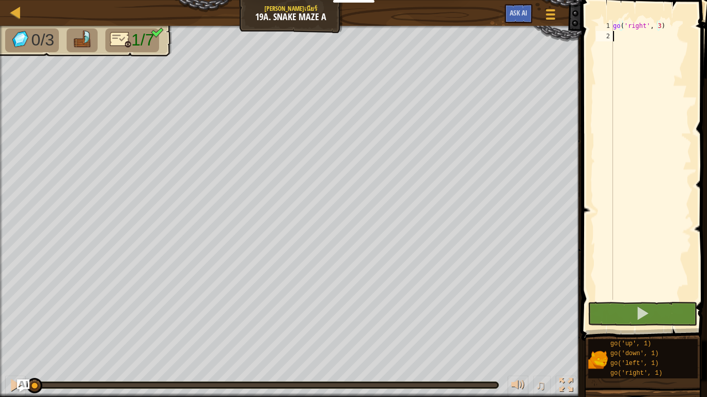
click at [628, 39] on div "go ( 'right' , 3 )" at bounding box center [651, 171] width 81 height 300
type textarea "g"
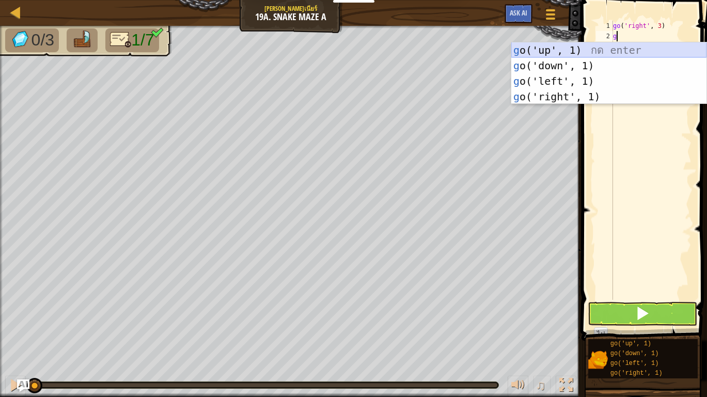
click at [580, 52] on div "g o('up', 1) กด enter g o('down', 1) กด enter g o('left', 1) กด enter g o('righ…" at bounding box center [608, 88] width 195 height 93
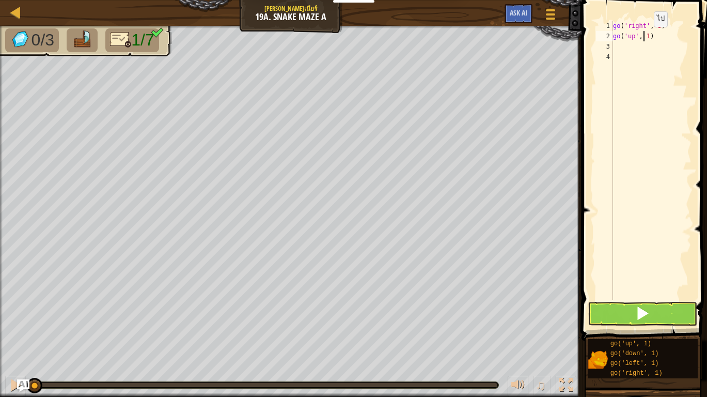
click at [645, 37] on div "go ( 'right' , 3 ) go ( 'up' , 1 )" at bounding box center [651, 171] width 81 height 300
click at [648, 38] on div "go ( 'right' , 3 ) go ( 'up' , 1 )" at bounding box center [651, 171] width 81 height 300
type textarea "go('up', 2)"
click at [649, 324] on button at bounding box center [642, 314] width 109 height 24
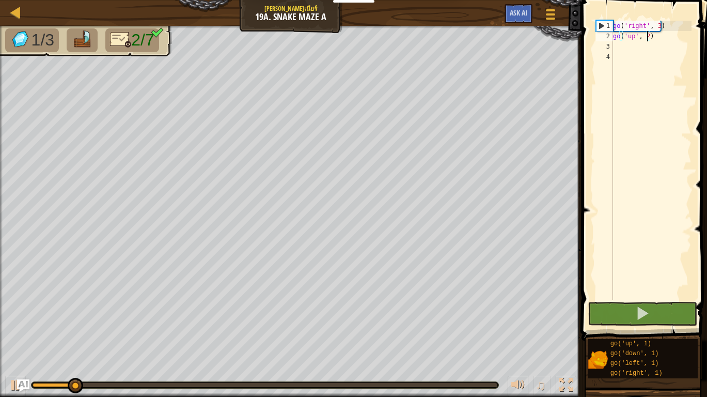
click at [627, 43] on div "go ( 'right' , 3 ) go ( 'up' , 2 )" at bounding box center [651, 171] width 81 height 300
type textarea "g"
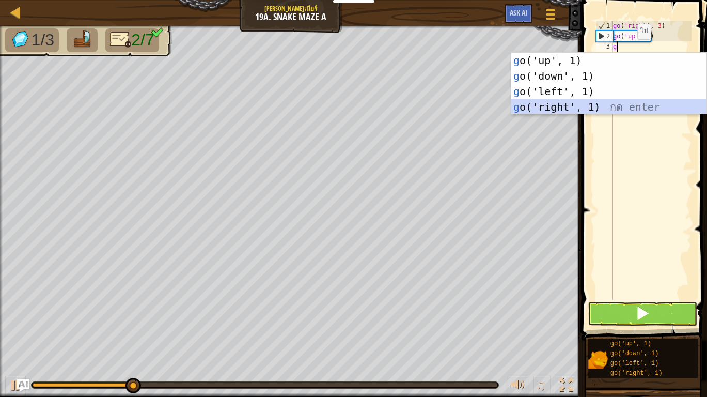
click at [574, 102] on div "g o('up', 1) กด enter g o('down', 1) กด enter g o('left', 1) กด enter g o('righ…" at bounding box center [608, 99] width 195 height 93
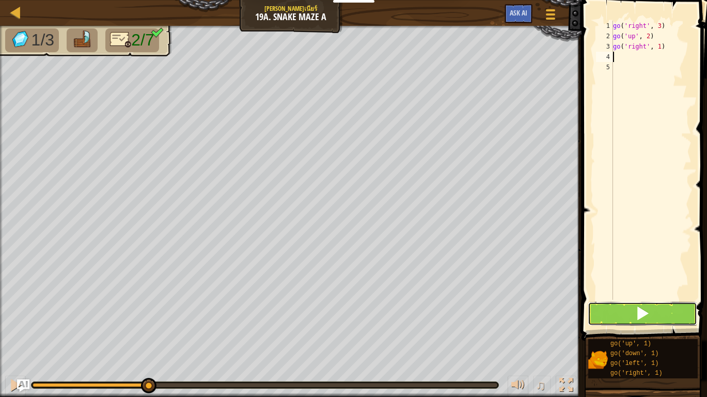
click at [633, 310] on button at bounding box center [642, 314] width 109 height 24
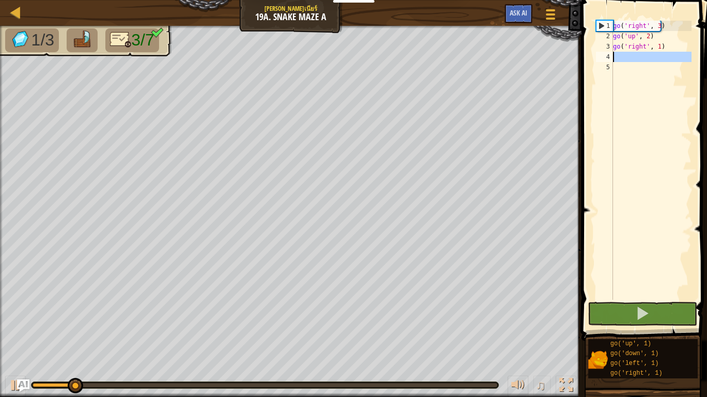
click at [613, 56] on div "4" at bounding box center [604, 57] width 17 height 10
type textarea "g"
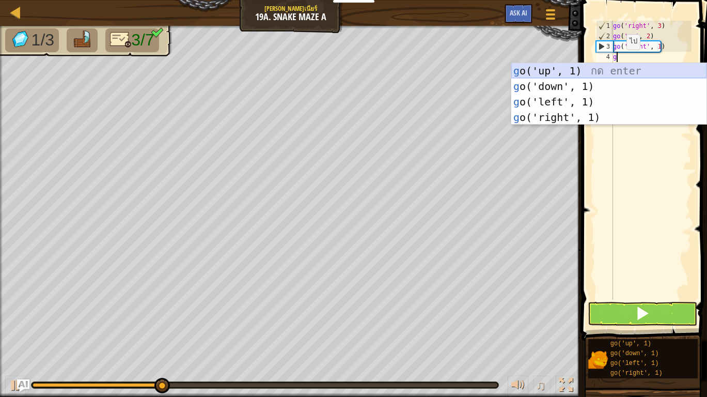
click at [571, 72] on div "g o('up', 1) กด enter g o('down', 1) กด enter g o('left', 1) กด enter g o('righ…" at bounding box center [608, 109] width 195 height 93
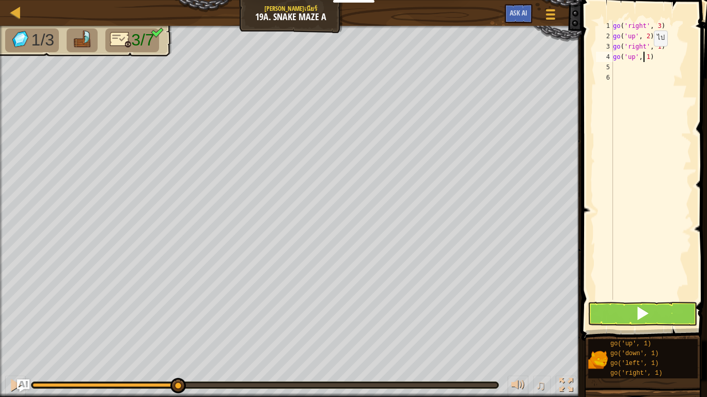
click at [645, 56] on div "go ( 'right' , 3 ) go ( 'up' , 2 ) go ( 'right' , 1 ) go ( 'up' , 1 )" at bounding box center [651, 171] width 81 height 300
click at [647, 57] on div "go ( 'right' , 3 ) go ( 'up' , 2 ) go ( 'right' , 1 ) go ( 'up' , 1 )" at bounding box center [651, 171] width 81 height 300
type textarea "go('up', 2)"
click at [650, 72] on div "go ( 'right' , 3 ) go ( 'up' , 2 ) go ( 'right' , 1 ) go ( 'up' , 2 )" at bounding box center [651, 171] width 81 height 300
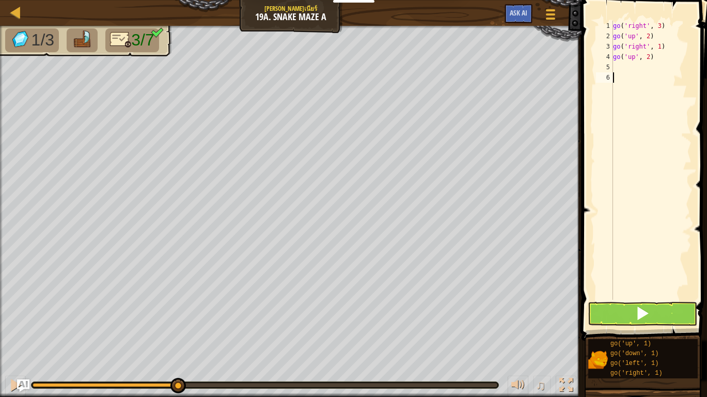
scroll to position [5, 0]
click at [643, 69] on div "go ( 'right' , 3 ) go ( 'up' , 2 ) go ( 'right' , 1 ) go ( 'up' , 2 )" at bounding box center [651, 171] width 81 height 300
type textarea "g"
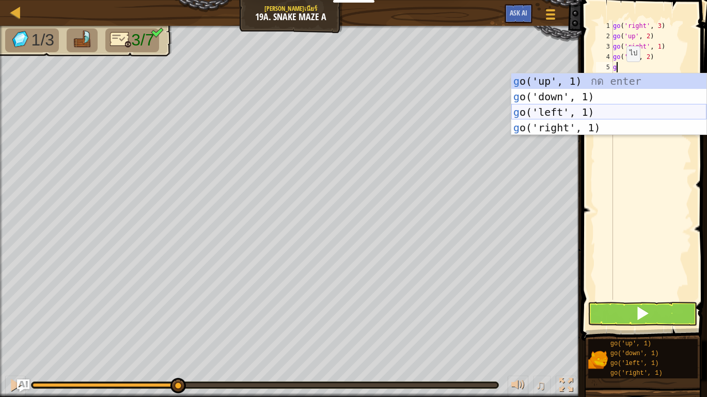
click at [593, 108] on div "g o('up', 1) กด enter g o('down', 1) กด enter g o('left', 1) กด enter g o('righ…" at bounding box center [608, 119] width 195 height 93
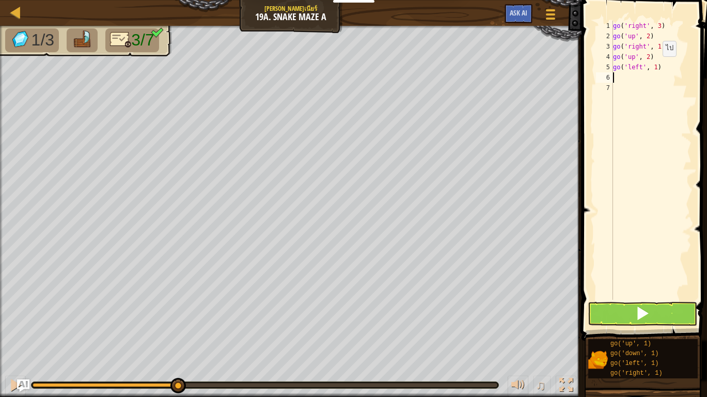
click at [654, 67] on div "go ( 'right' , 3 ) go ( 'up' , 2 ) go ( 'right' , 1 ) go ( 'up' , 2 ) go ( 'lef…" at bounding box center [651, 171] width 81 height 300
type textarea "go('left', 3)"
click at [639, 74] on div "go ( 'right' , 3 ) go ( 'up' , 2 ) go ( 'right' , 1 ) go ( 'up' , 2 ) go ( 'lef…" at bounding box center [651, 171] width 81 height 300
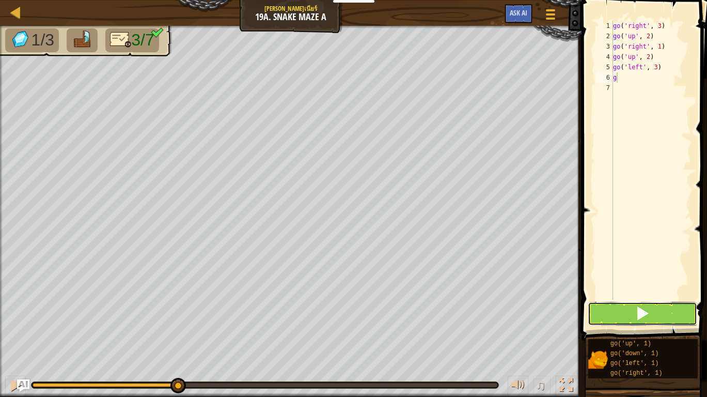
click at [619, 304] on button at bounding box center [642, 314] width 109 height 24
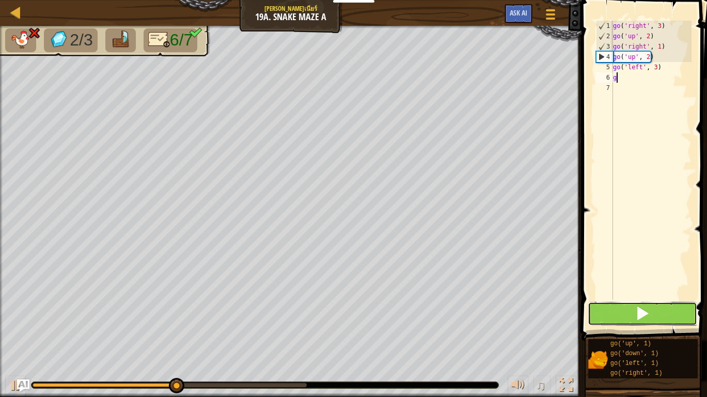
click at [621, 315] on button at bounding box center [642, 314] width 109 height 24
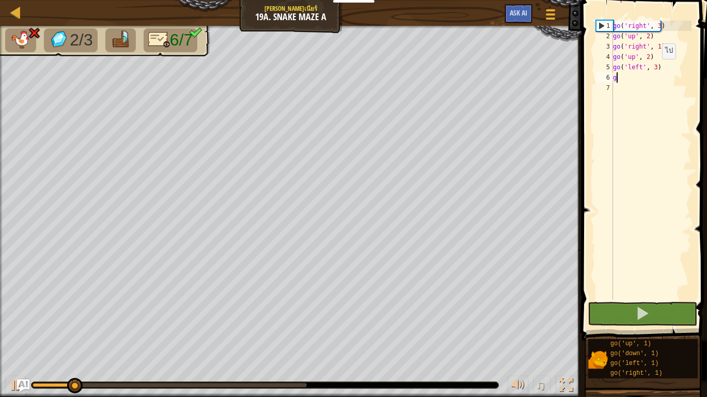
click at [653, 69] on div "go ( 'right' , 3 ) go ( 'up' , 2 ) go ( 'right' , 1 ) go ( 'up' , 2 ) go ( 'lef…" at bounding box center [651, 171] width 81 height 300
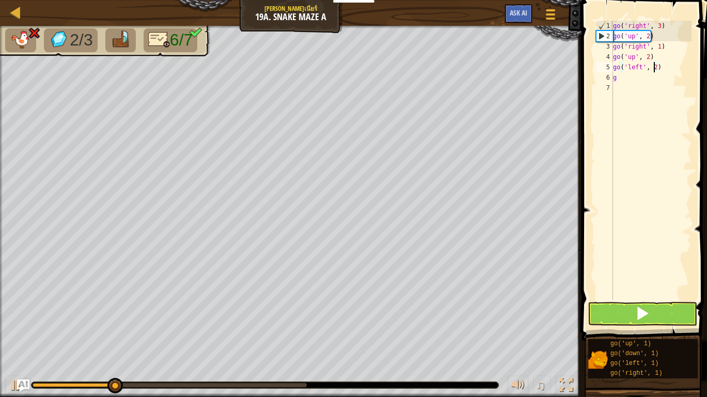
scroll to position [5, 3]
click at [640, 310] on span at bounding box center [642, 313] width 14 height 14
click at [639, 310] on span at bounding box center [642, 313] width 14 height 14
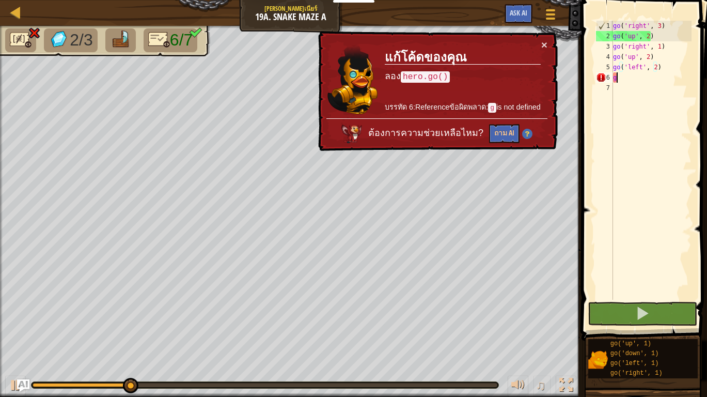
click at [622, 79] on div "go ( 'right' , 3 ) go ( 'up' , 2 ) go ( 'right' , 1 ) go ( 'up' , 2 ) go ( 'lef…" at bounding box center [651, 171] width 81 height 300
type textarea "g"
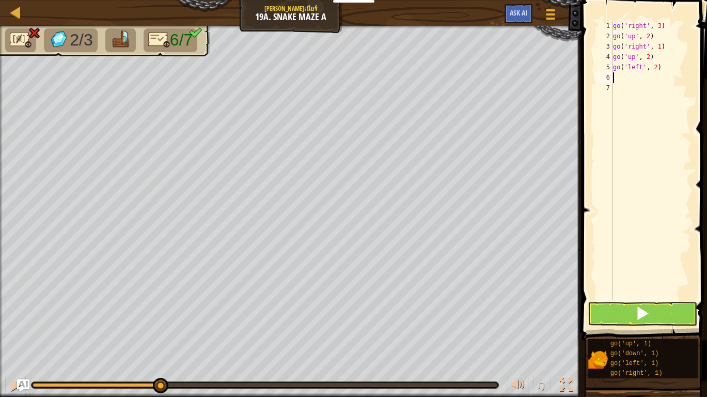
click at [625, 80] on div "go ( 'right' , 3 ) go ( 'up' , 2 ) go ( 'right' , 1 ) go ( 'up' , 2 ) go ( 'lef…" at bounding box center [651, 171] width 81 height 300
click at [639, 316] on span at bounding box center [642, 313] width 14 height 14
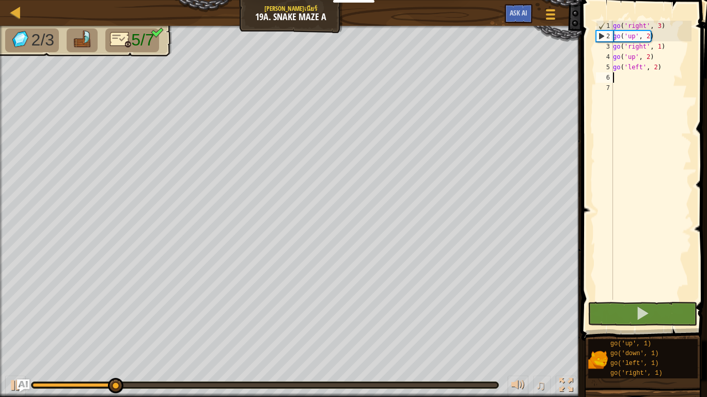
type textarea "g"
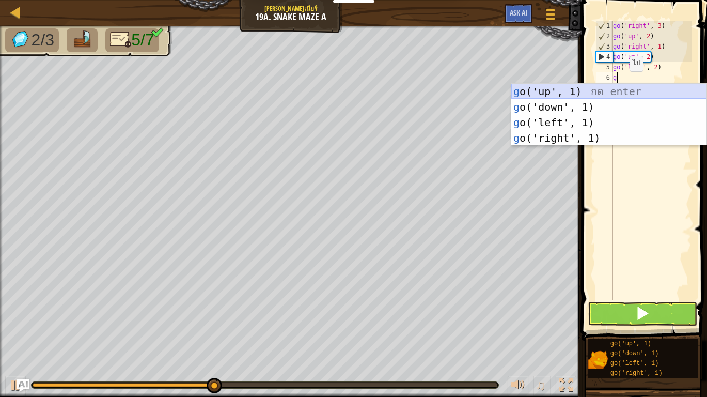
click at [578, 91] on div "g o('up', 1) กด enter g o('down', 1) กด enter g o('left', 1) กด enter g o('righ…" at bounding box center [608, 130] width 195 height 93
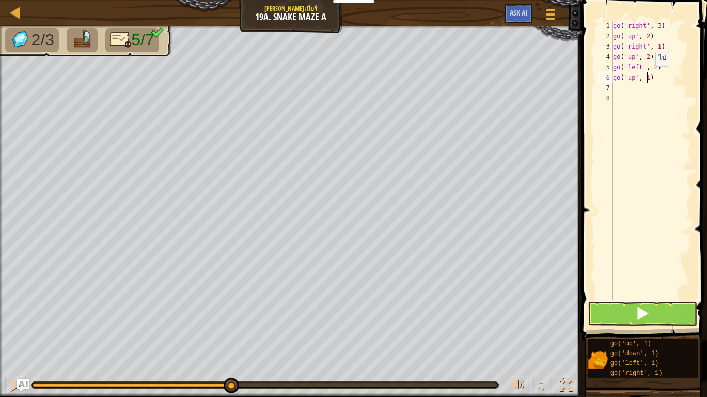
click at [647, 76] on div "go ( 'right' , 3 ) go ( 'up' , 2 ) go ( 'right' , 1 ) go ( 'up' , 2 ) go ( 'lef…" at bounding box center [651, 171] width 81 height 300
click at [603, 309] on button at bounding box center [642, 314] width 109 height 24
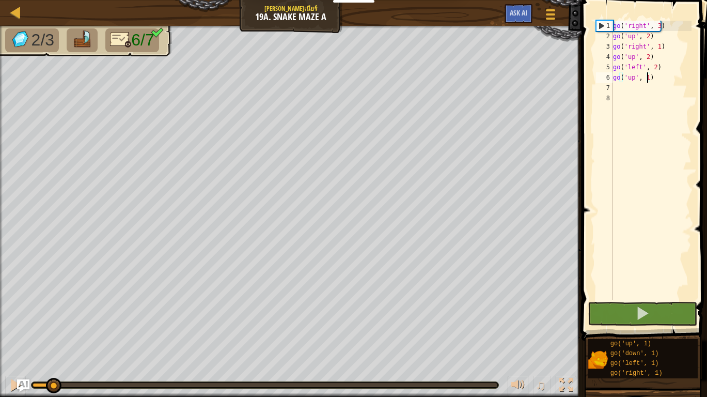
drag, startPoint x: 84, startPoint y: 384, endPoint x: 34, endPoint y: 370, distance: 51.4
click at [34, 370] on div "♫" at bounding box center [291, 382] width 582 height 31
drag, startPoint x: 51, startPoint y: 378, endPoint x: 294, endPoint y: 379, distance: 243.3
click at [294, 379] on div "♫" at bounding box center [291, 382] width 582 height 31
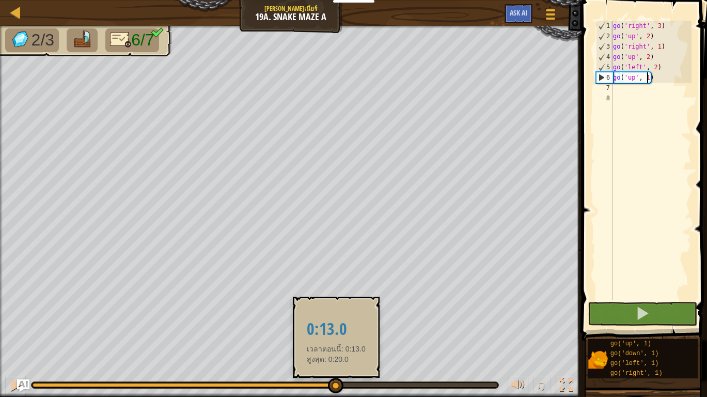
drag, startPoint x: 88, startPoint y: 387, endPoint x: 334, endPoint y: 388, distance: 245.9
click at [334, 388] on div at bounding box center [335, 385] width 15 height 15
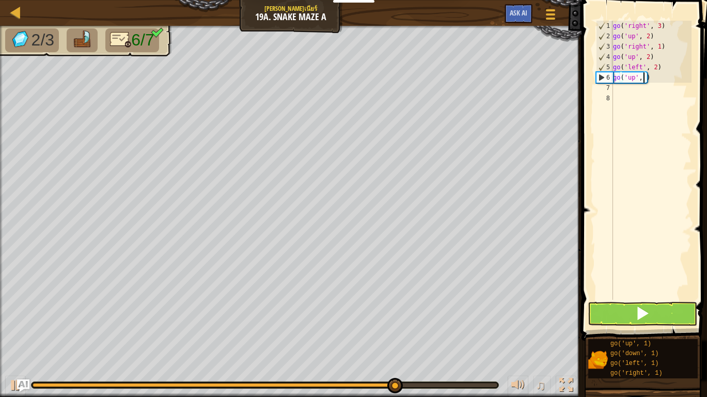
type textarea "go('up', 2)"
click at [616, 91] on div "go ( 'right' , 3 ) go ( 'up' , 2 ) go ( 'right' , 1 ) go ( 'up' , 2 ) go ( 'lef…" at bounding box center [651, 171] width 81 height 300
type textarea "g"
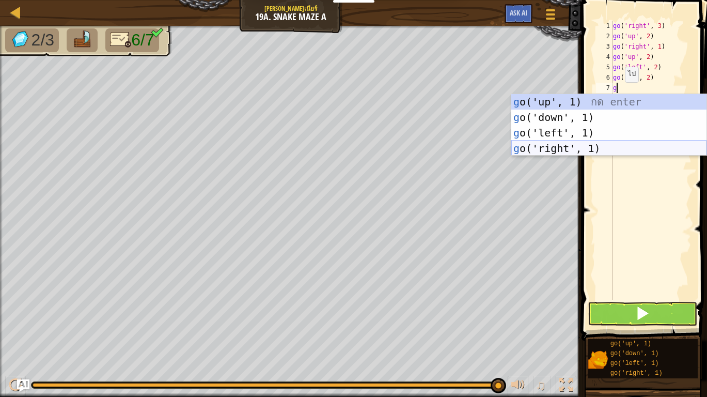
click at [571, 144] on div "g o('up', 1) กด enter g o('down', 1) กด enter g o('left', 1) กด enter g o('righ…" at bounding box center [608, 140] width 195 height 93
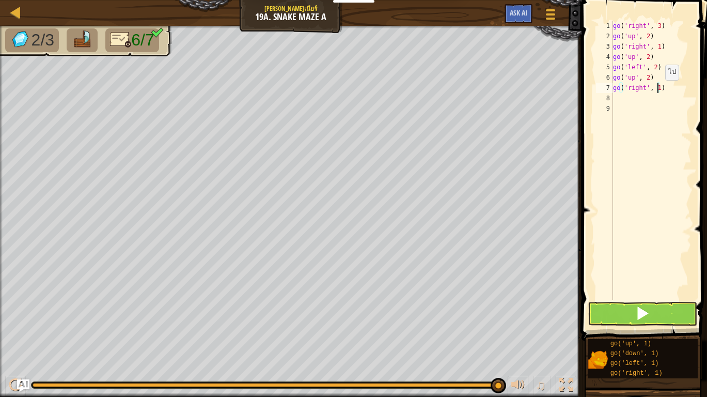
click at [656, 90] on div "go ( 'right' , 3 ) go ( 'up' , 2 ) go ( 'right' , 1 ) go ( 'up' , 2 ) go ( 'lef…" at bounding box center [651, 171] width 81 height 300
type textarea "go('right', 3)"
click at [623, 317] on button at bounding box center [642, 314] width 109 height 24
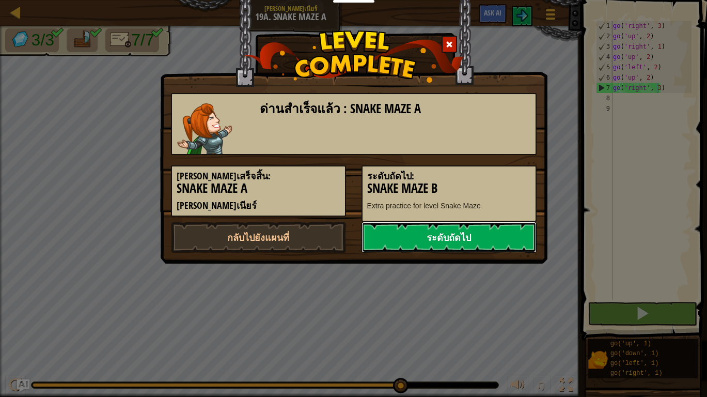
click at [426, 232] on link "ระดับถัดไป" at bounding box center [449, 237] width 175 height 31
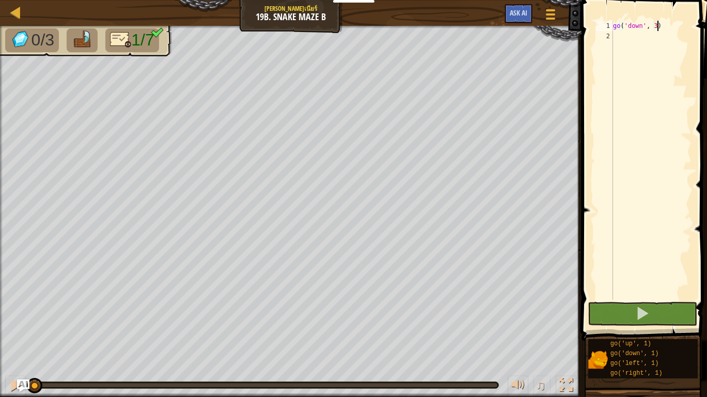
click at [632, 31] on div "go ( 'down' , 3 )" at bounding box center [651, 171] width 81 height 300
type textarea "g"
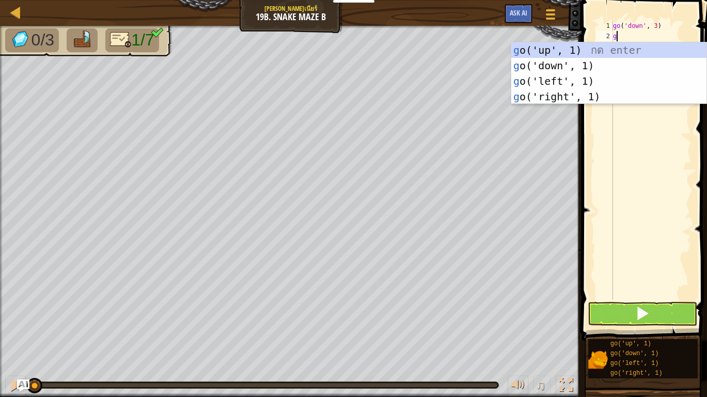
scroll to position [5, 0]
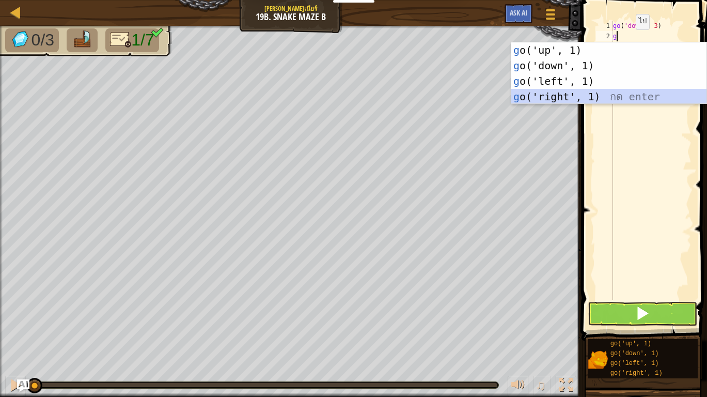
click at [604, 91] on div "g o('up', 1) กด enter g o('down', 1) กด enter g o('left', 1) กด enter g o('righ…" at bounding box center [608, 88] width 195 height 93
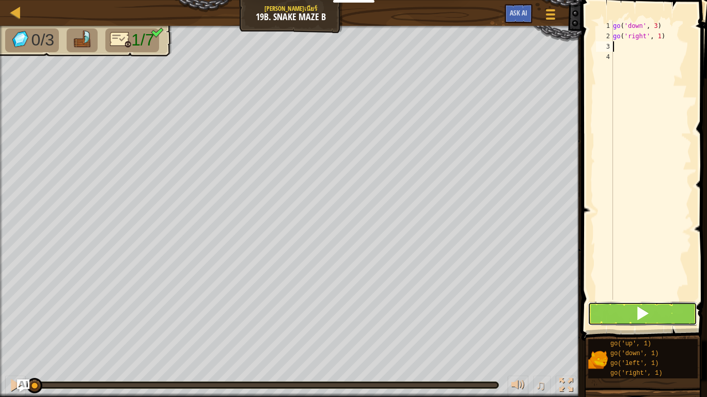
click at [652, 321] on button at bounding box center [642, 314] width 109 height 24
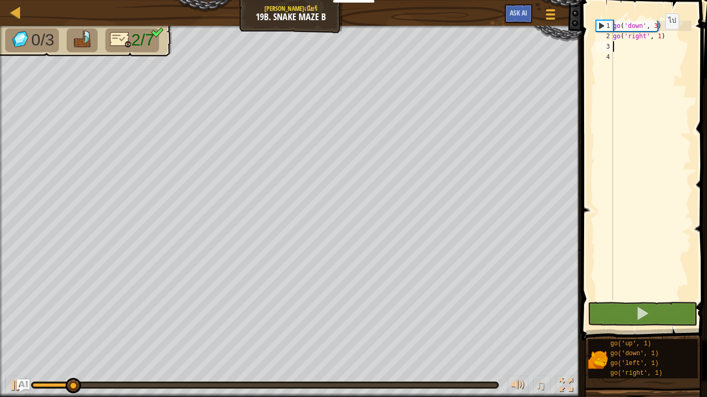
click at [655, 39] on div "go ( 'down' , 3 ) go ( 'right' , 1 )" at bounding box center [651, 171] width 81 height 300
click at [656, 39] on div "go ( 'down' , 3 ) go ( 'right' , 1 )" at bounding box center [651, 171] width 81 height 300
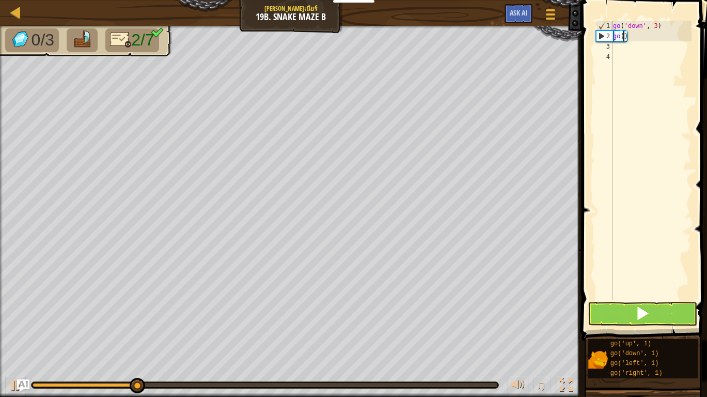
scroll to position [5, 1]
type textarea ")"
click at [637, 38] on div "go ( 'down' , 3 ) )" at bounding box center [651, 171] width 81 height 300
type textarea "g"
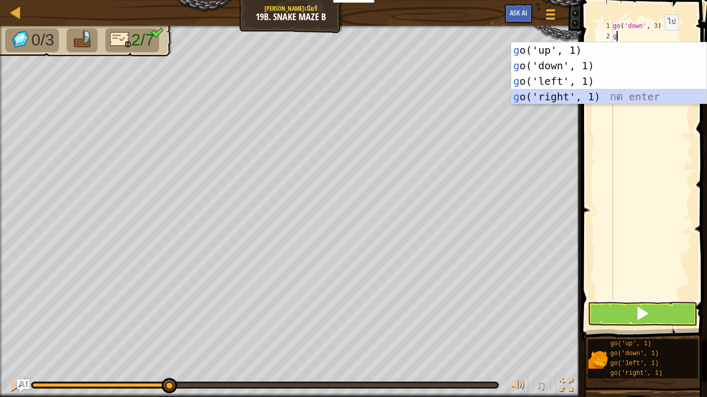
click at [573, 90] on div "g o('up', 1) กด enter g o('down', 1) กด enter g o('left', 1) กด enter g o('righ…" at bounding box center [608, 88] width 195 height 93
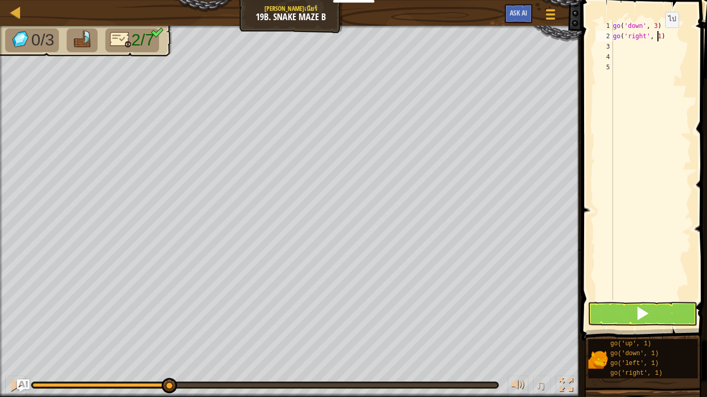
click at [656, 38] on div "go ( 'down' , 3 ) go ( 'right' , 1 )" at bounding box center [651, 171] width 81 height 300
type textarea "go('right', 2)"
click at [658, 48] on div "go ( 'down' , 3 ) go ( 'right' , 2 )" at bounding box center [651, 171] width 81 height 300
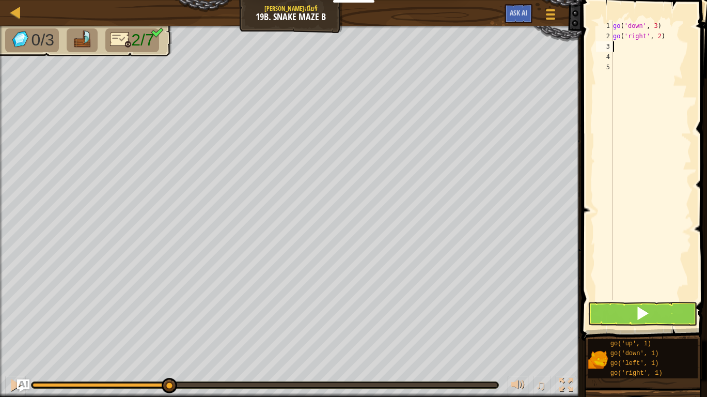
type textarea "g"
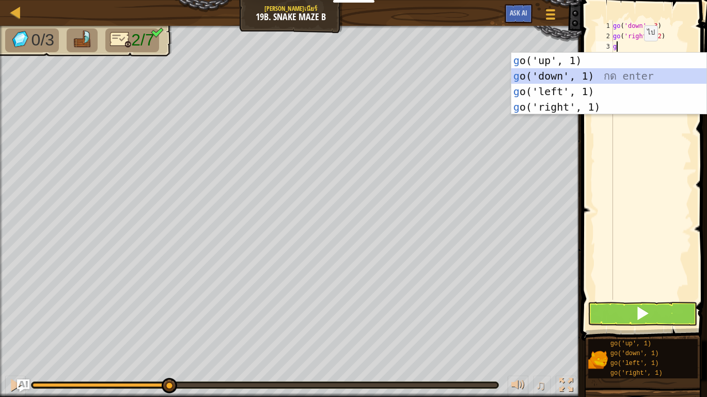
click at [561, 80] on div "g o('up', 1) กด enter g o('down', 1) กด enter g o('left', 1) กด enter g o('righ…" at bounding box center [608, 99] width 195 height 93
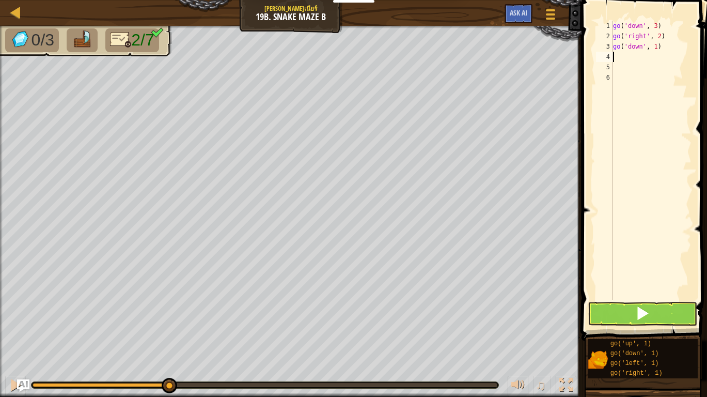
type textarea "g"
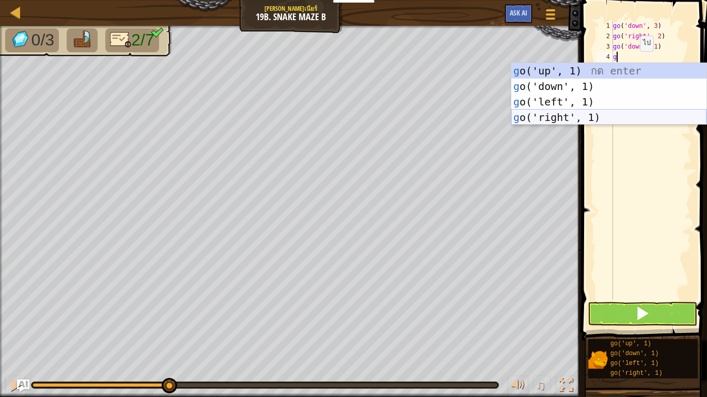
click at [585, 116] on div "g o('up', 1) กด enter g o('down', 1) กด enter g o('left', 1) กด enter g o('righ…" at bounding box center [608, 109] width 195 height 93
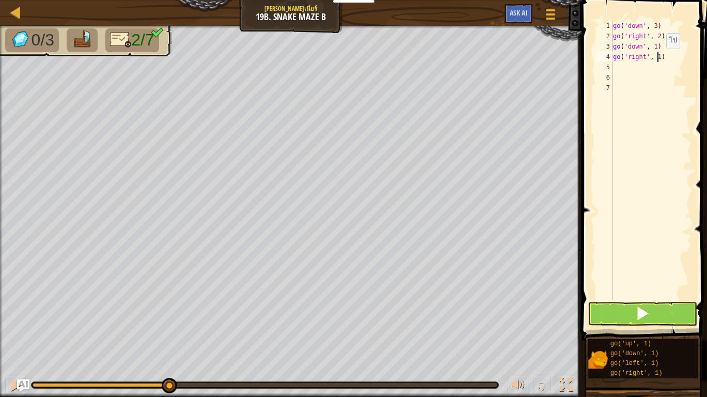
click at [658, 59] on div "go ( 'down' , 3 ) go ( 'right' , 2 ) go ( 'down' , 1 ) go ( 'right' , 1 )" at bounding box center [651, 171] width 81 height 300
type textarea "go('right', 3)"
click at [622, 67] on div "go ( 'down' , 3 ) go ( 'right' , 2 ) go ( 'down' , 1 ) go ( 'right' , 3 )" at bounding box center [651, 171] width 81 height 300
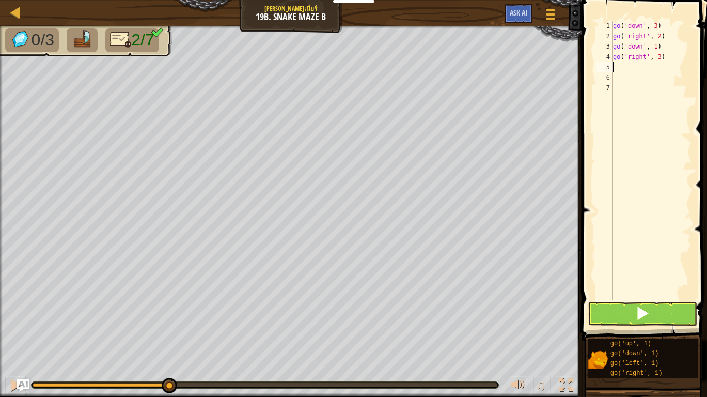
type textarea "g"
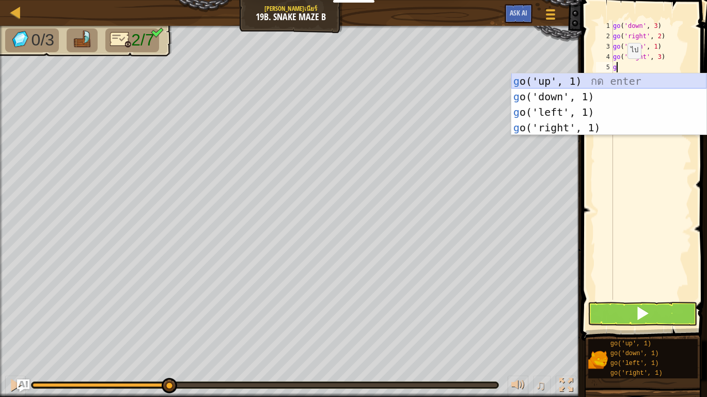
click at [601, 77] on div "g o('up', 1) กด enter g o('down', 1) กด enter g o('left', 1) กด enter g o('righ…" at bounding box center [608, 119] width 195 height 93
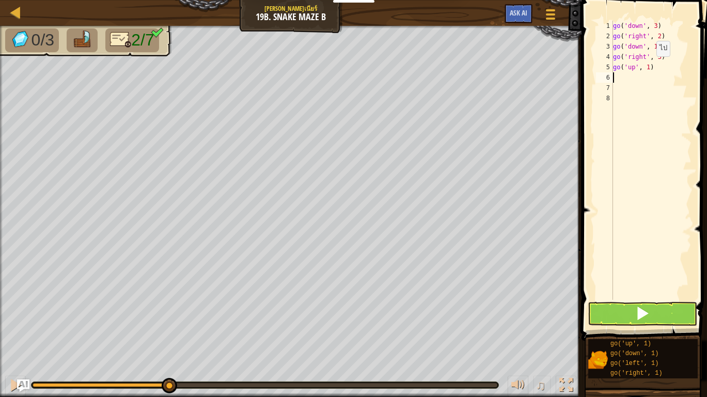
click at [648, 67] on div "go ( 'down' , 3 ) go ( 'right' , 2 ) go ( 'down' , 1 ) go ( 'right' , 3 ) go ( …" at bounding box center [651, 171] width 81 height 300
click at [663, 309] on button at bounding box center [642, 314] width 109 height 24
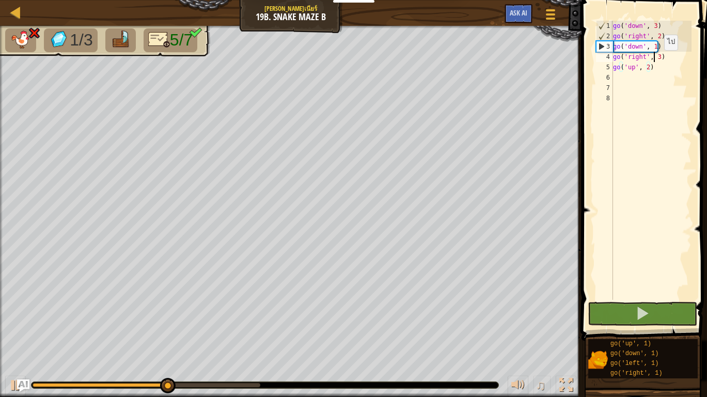
click at [655, 60] on div "go ( 'down' , 3 ) go ( 'right' , 2 ) go ( 'down' , 1 ) go ( 'right' , 3 ) go ( …" at bounding box center [651, 171] width 81 height 300
click at [656, 60] on div "go ( 'down' , 3 ) go ( 'right' , 2 ) go ( 'down' , 1 ) go ( 'right' , 3 ) go ( …" at bounding box center [651, 171] width 81 height 300
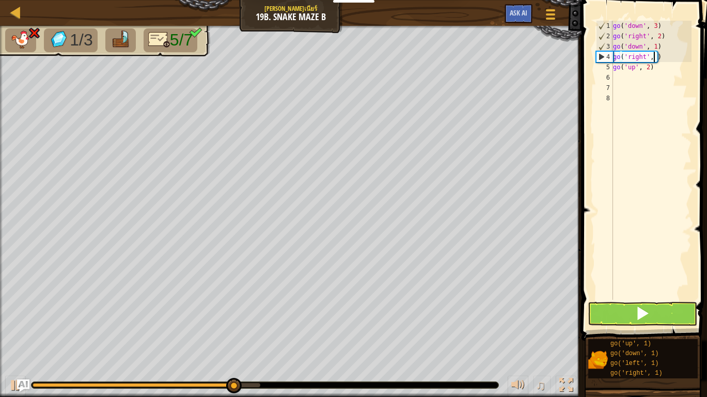
type textarea "go('right', 2)"
click at [647, 142] on div "go ( 'down' , 3 ) go ( 'right' , 2 ) go ( 'down' , 1 ) go ( 'right' , 2 ) go ( …" at bounding box center [651, 171] width 81 height 300
click at [628, 81] on div "go ( 'down' , 3 ) go ( 'right' , 2 ) go ( 'down' , 1 ) go ( 'right' , 2 ) go ( …" at bounding box center [651, 171] width 81 height 300
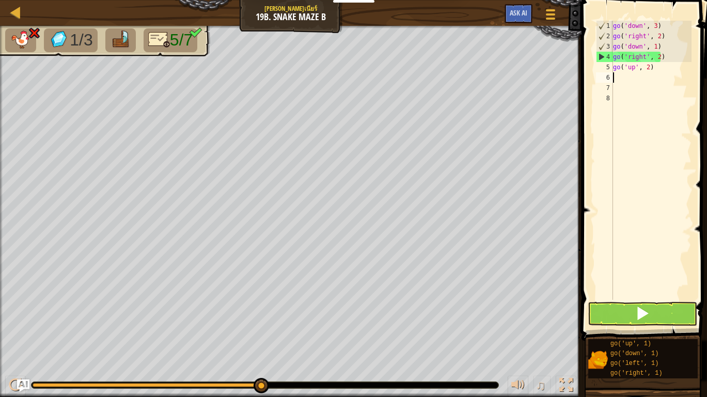
type textarea "g"
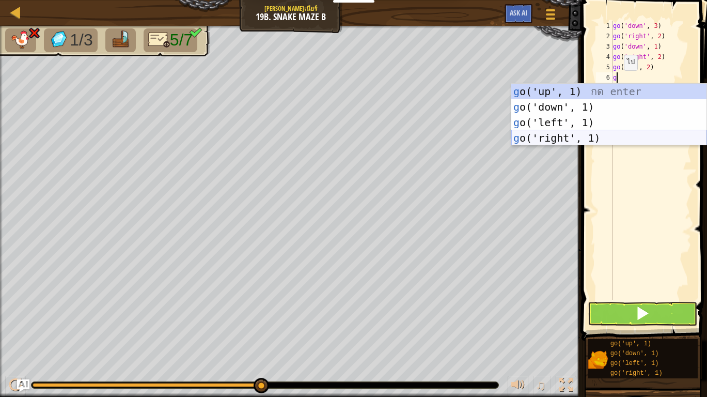
click at [590, 134] on div "g o('up', 1) กด enter g o('down', 1) กด enter g o('left', 1) กด enter g o('righ…" at bounding box center [608, 130] width 195 height 93
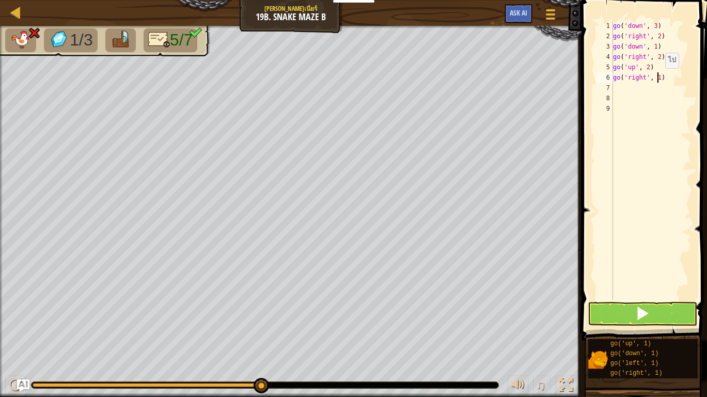
click at [656, 79] on div "go ( 'down' , 3 ) go ( 'right' , 2 ) go ( 'down' , 1 ) go ( 'right' , 2 ) go ( …" at bounding box center [651, 171] width 81 height 300
type textarea "go('right', 2)"
click at [661, 309] on button at bounding box center [642, 314] width 109 height 24
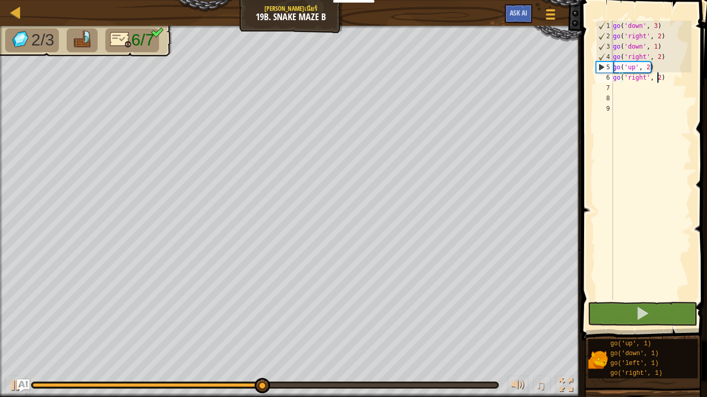
click at [625, 87] on div "go ( 'down' , 3 ) go ( 'right' , 2 ) go ( 'down' , 1 ) go ( 'right' , 2 ) go ( …" at bounding box center [651, 171] width 81 height 300
type textarea "g"
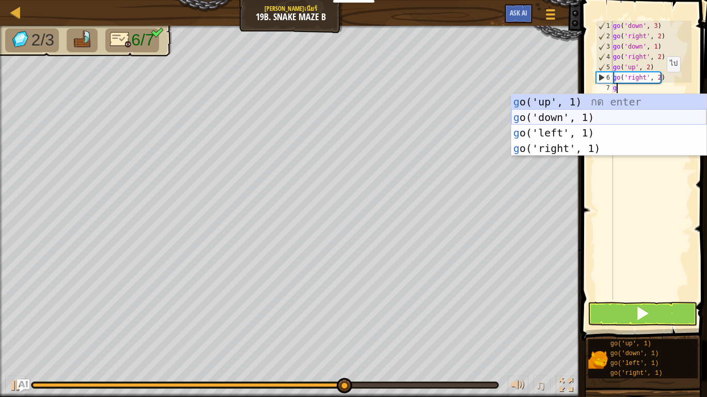
click at [574, 113] on div "g o('up', 1) กด enter g o('down', 1) กด enter g o('left', 1) กด enter g o('righ…" at bounding box center [608, 140] width 195 height 93
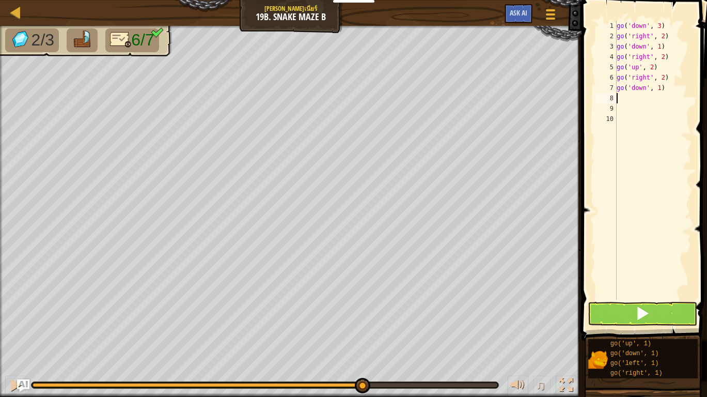
click at [629, 98] on div "go ( 'down' , 3 ) go ( 'right' , 2 ) go ( 'down' , 1 ) go ( 'right' , 2 ) go ( …" at bounding box center [653, 171] width 77 height 300
click at [658, 89] on div "go ( 'down' , 3 ) go ( 'right' , 2 ) go ( 'down' , 1 ) go ( 'right' , 2 ) go ( …" at bounding box center [653, 171] width 77 height 300
type textarea "go('down', 3)"
click at [638, 314] on span at bounding box center [642, 313] width 14 height 14
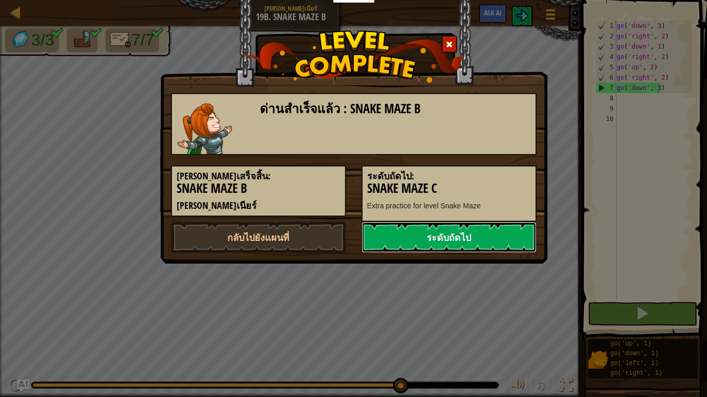
click at [485, 226] on link "ระดับถัดไป" at bounding box center [449, 237] width 175 height 31
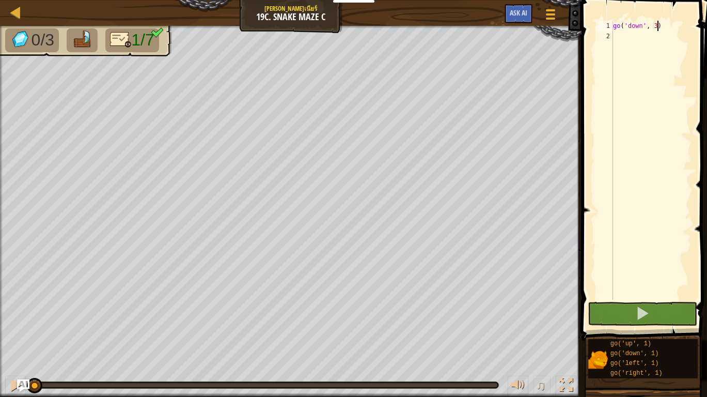
click at [641, 35] on div "go ( 'down' , 3 )" at bounding box center [651, 171] width 81 height 300
type textarea "g"
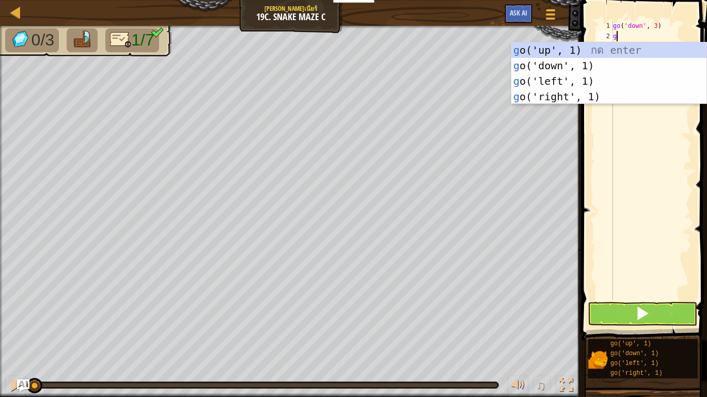
scroll to position [5, 0]
click at [571, 82] on div "g o('up', 1) กด enter g o('down', 1) กด enter g o('left', 1) กด enter g o('righ…" at bounding box center [608, 88] width 195 height 93
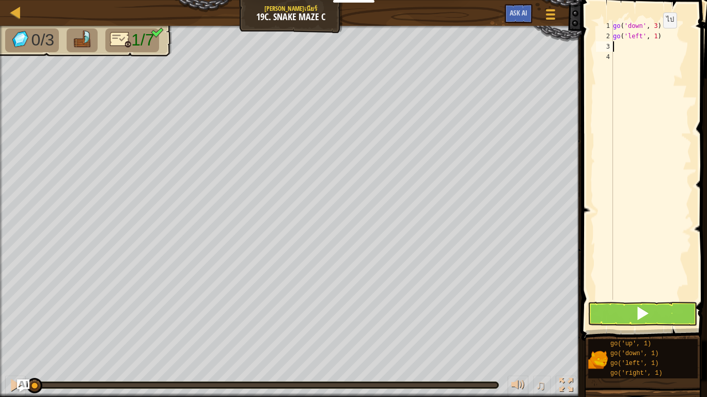
click at [654, 38] on div "go ( 'down' , 3 ) go ( 'left' , 1 )" at bounding box center [651, 171] width 81 height 300
type textarea "go('left', 2)"
click at [646, 49] on div "go ( 'down' , 3 ) go ( 'left' , 2 )" at bounding box center [651, 171] width 81 height 300
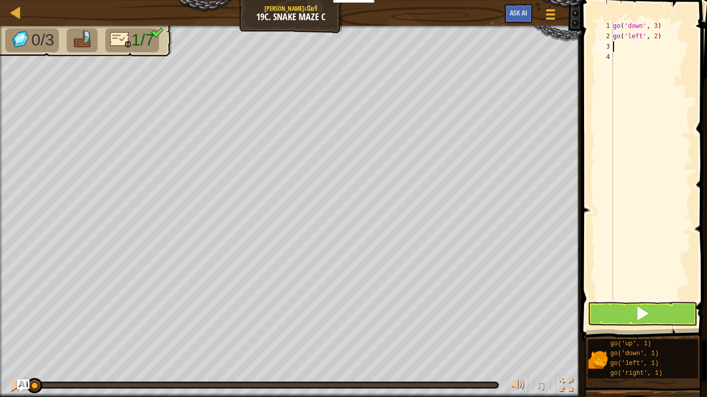
type textarea "g"
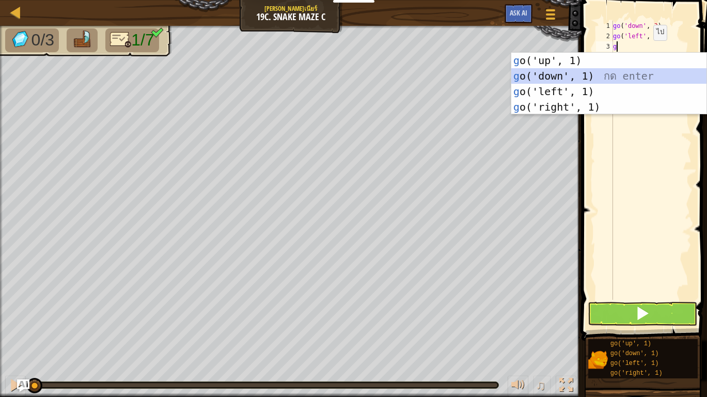
click at [619, 71] on div "g o('up', 1) กด enter g o('down', 1) กด enter g o('left', 1) กด enter g o('righ…" at bounding box center [608, 99] width 195 height 93
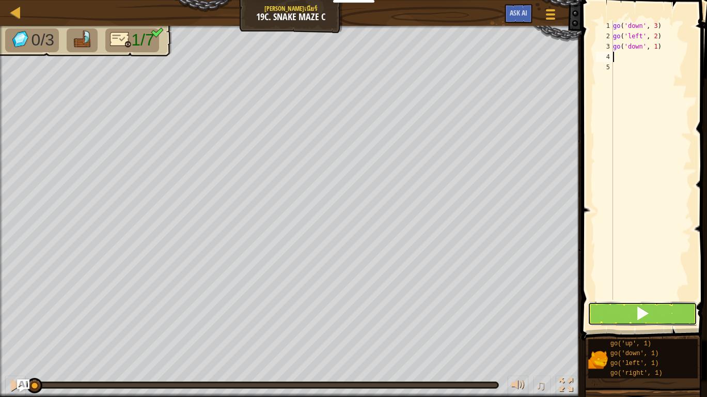
click at [597, 304] on button at bounding box center [642, 314] width 109 height 24
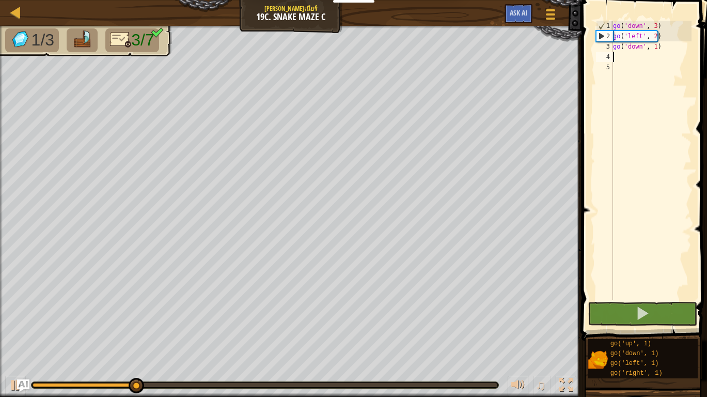
type textarea "g"
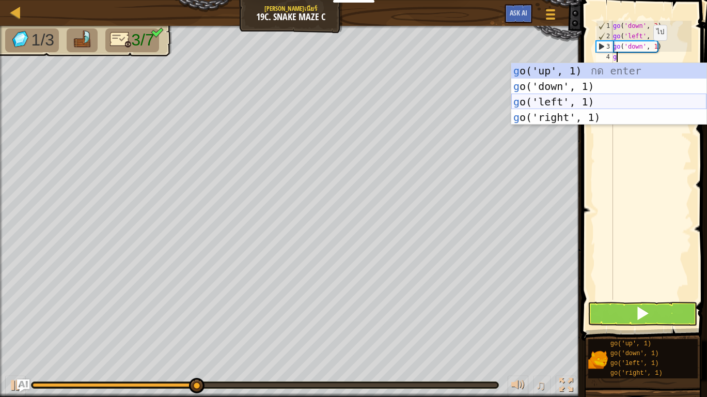
click at [584, 105] on div "g o('up', 1) กด enter g o('down', 1) กด enter g o('left', 1) กด enter g o('righ…" at bounding box center [608, 109] width 195 height 93
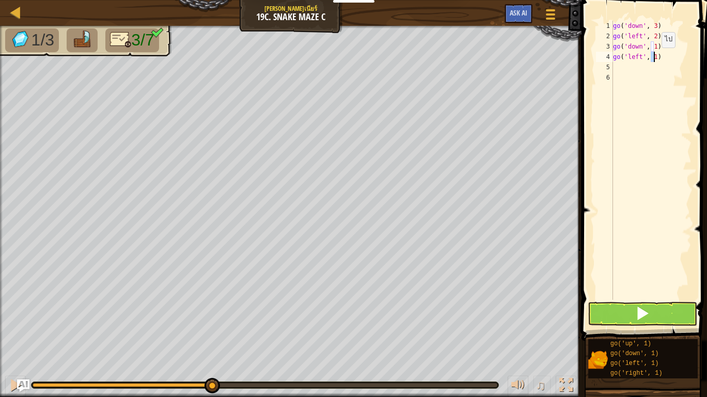
click at [653, 58] on div "go ( 'down' , 3 ) go ( 'left' , 2 ) go ( 'down' , 1 ) go ( 'left' , 1 )" at bounding box center [651, 171] width 81 height 300
type textarea "go('left', 2)"
click at [616, 66] on div "go ( 'down' , 3 ) go ( 'left' , 2 ) go ( 'down' , 1 ) go ( 'left' , 2 )" at bounding box center [651, 171] width 81 height 300
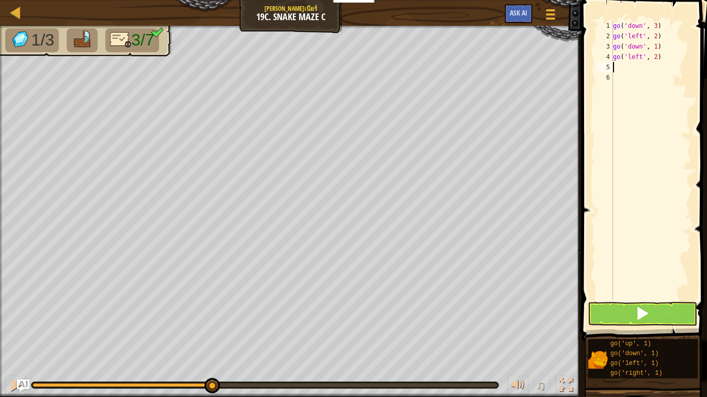
type textarea "g"
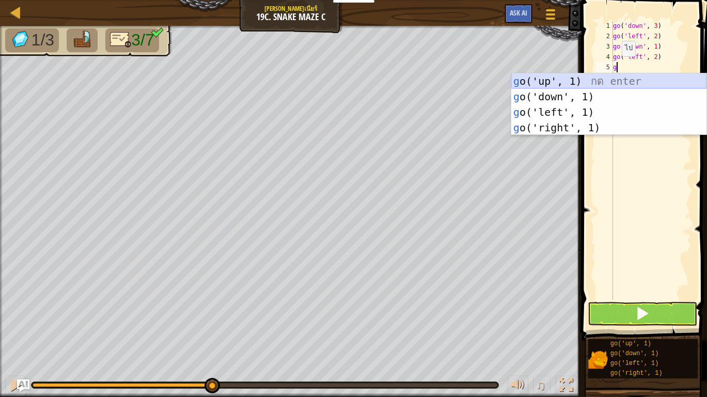
click at [583, 78] on div "g o('up', 1) กด enter g o('down', 1) กด enter g o('left', 1) กด enter g o('righ…" at bounding box center [608, 119] width 195 height 93
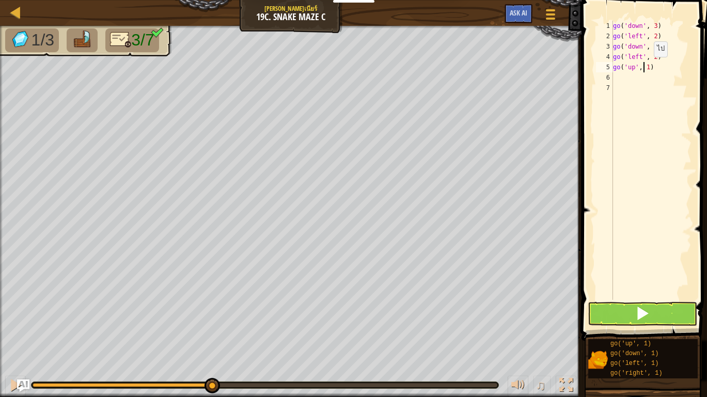
click at [645, 67] on div "go ( 'down' , 3 ) go ( 'left' , 2 ) go ( 'down' , 1 ) go ( 'left' , 2 ) go ( 'u…" at bounding box center [651, 171] width 81 height 300
click at [648, 68] on div "go ( 'down' , 3 ) go ( 'left' , 2 ) go ( 'down' , 1 ) go ( 'left' , 2 ) go ( 'u…" at bounding box center [651, 171] width 81 height 300
type textarea "go('up', 2)"
click at [624, 73] on div "go ( 'down' , 3 ) go ( 'left' , 2 ) go ( 'down' , 1 ) go ( 'left' , 2 ) go ( 'u…" at bounding box center [651, 171] width 81 height 300
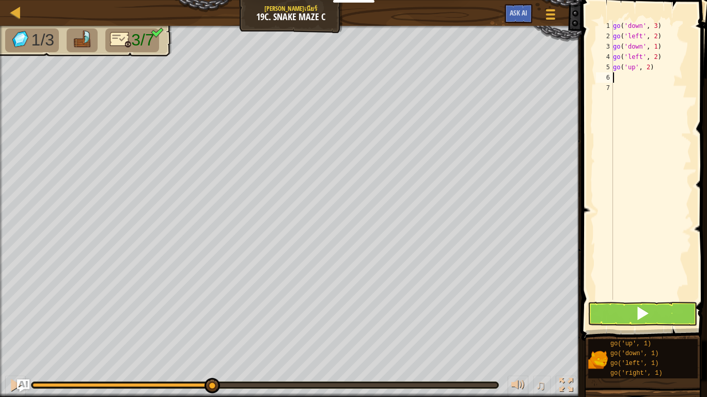
scroll to position [5, 0]
type textarea "g"
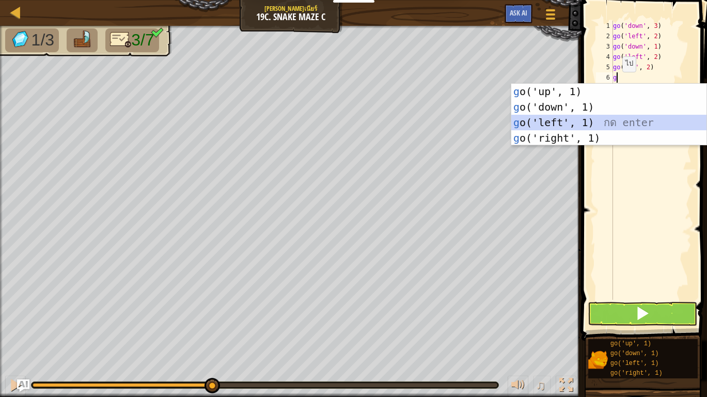
click at [595, 124] on div "g o('up', 1) กด enter g o('down', 1) กด enter g o('left', 1) กด enter g o('righ…" at bounding box center [608, 130] width 195 height 93
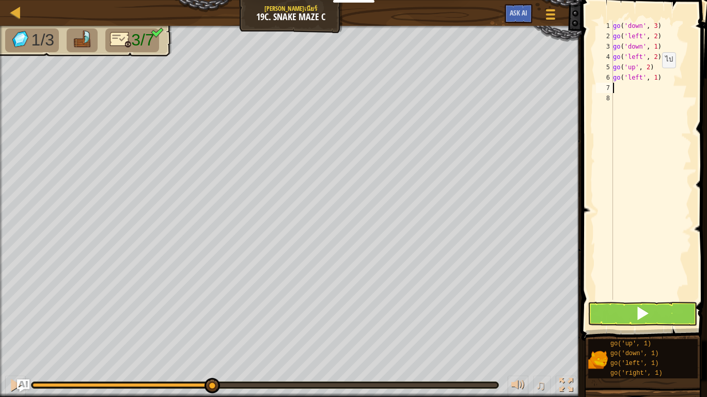
click at [653, 78] on div "go ( 'down' , 3 ) go ( 'left' , 2 ) go ( 'down' , 1 ) go ( 'left' , 2 ) go ( 'u…" at bounding box center [651, 171] width 81 height 300
type textarea "go('left', 2)"
click at [637, 88] on div "go ( 'down' , 3 ) go ( 'left' , 2 ) go ( 'down' , 1 ) go ( 'left' , 2 ) go ( 'u…" at bounding box center [651, 171] width 81 height 300
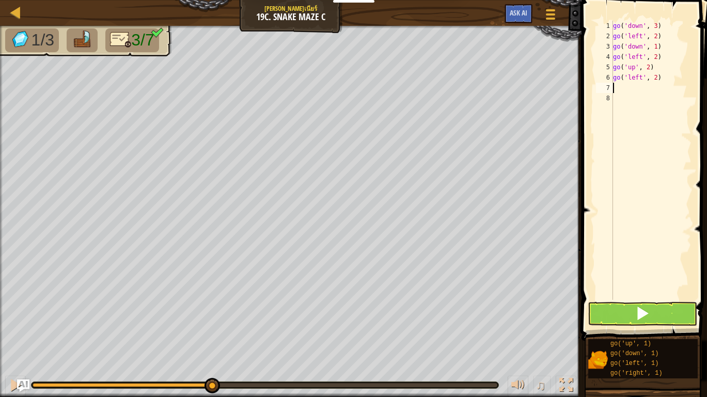
type textarea "g"
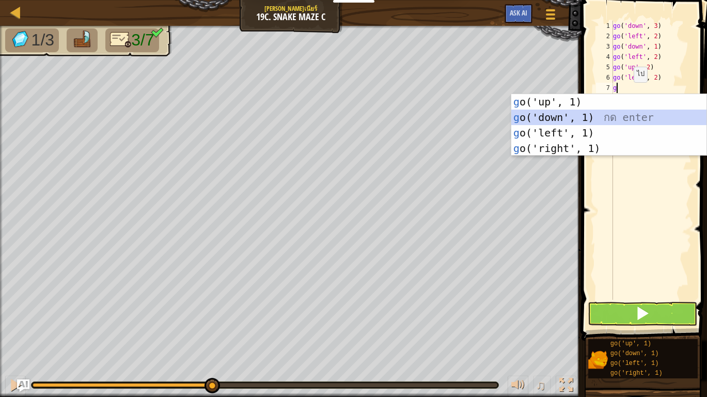
click at [614, 109] on div "g o('up', 1) กด enter g o('down', 1) กด enter g o('left', 1) กด enter g o('righ…" at bounding box center [608, 140] width 195 height 93
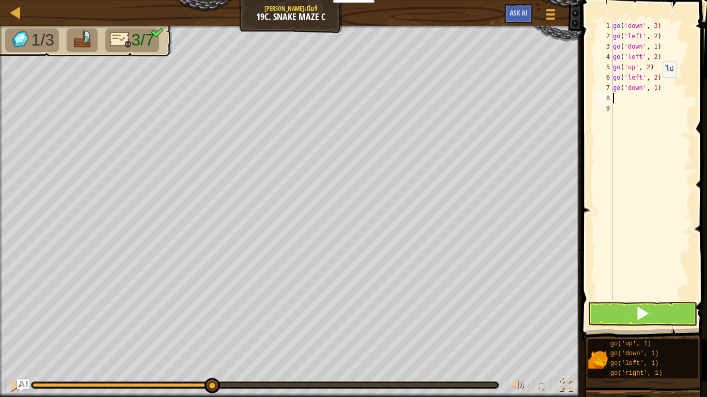
click at [654, 87] on div "go ( 'down' , 3 ) go ( 'left' , 2 ) go ( 'down' , 1 ) go ( 'left' , 2 ) go ( 'u…" at bounding box center [651, 171] width 81 height 300
type textarea "go('down', 3)"
click at [667, 313] on button at bounding box center [642, 314] width 109 height 24
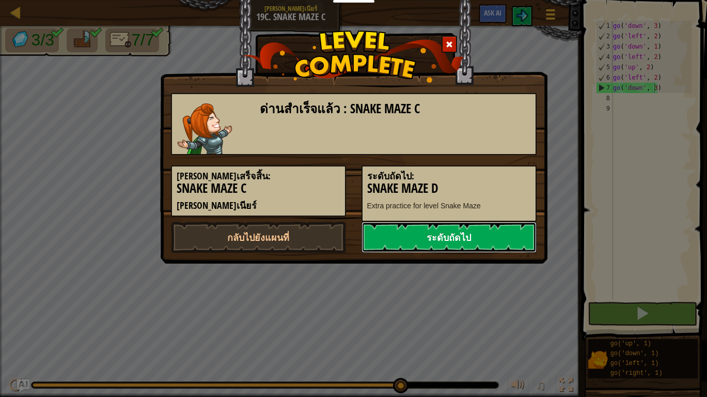
click at [432, 234] on link "ระดับถัดไป" at bounding box center [449, 237] width 175 height 31
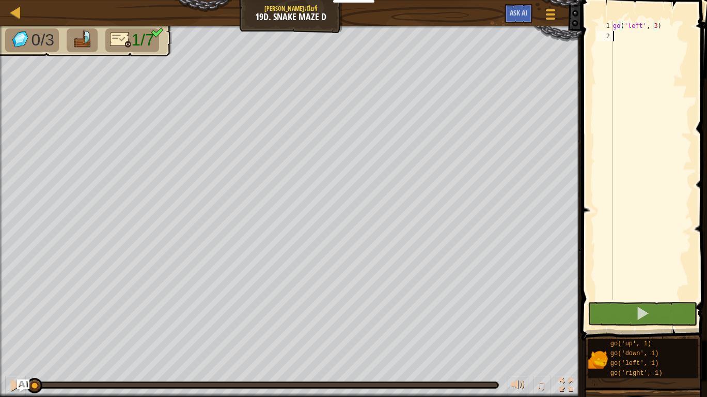
click at [616, 36] on div "go ( 'left' , 3 )" at bounding box center [651, 171] width 81 height 300
type textarea "g"
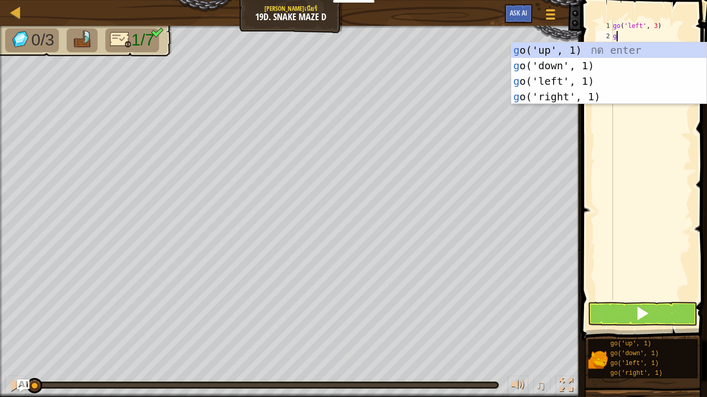
scroll to position [5, 0]
click at [593, 59] on div "g o('up', 1) กด enter g o('down', 1) กด enter g o('left', 1) กด enter g o('righ…" at bounding box center [608, 88] width 195 height 93
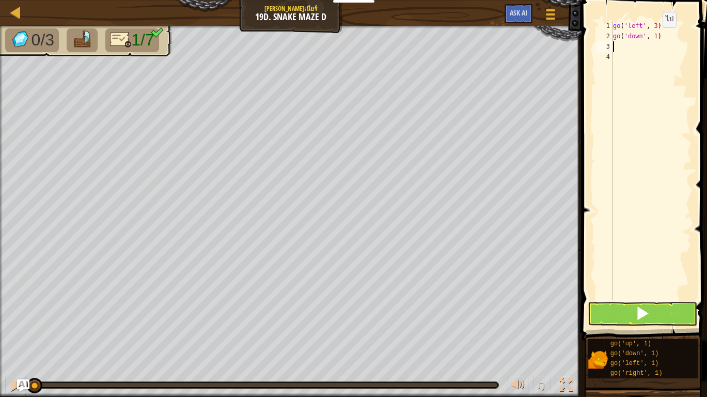
click at [653, 38] on div "go ( 'left' , 3 ) go ( 'down' , 1 )" at bounding box center [651, 171] width 81 height 300
type textarea "go('down', 2)"
click at [643, 48] on div "go ( 'left' , 3 ) go ( 'down' , 2 )" at bounding box center [651, 171] width 81 height 300
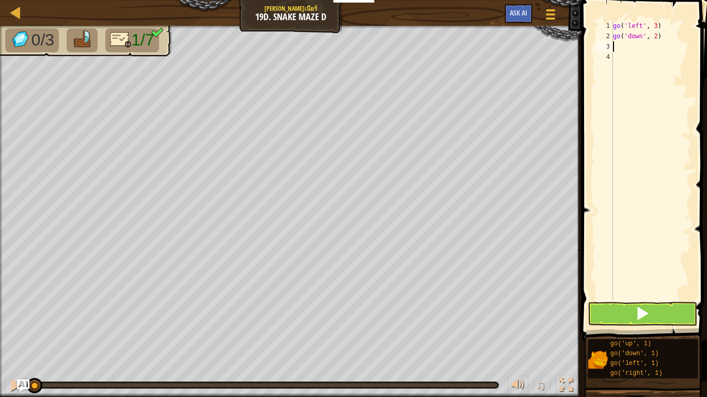
type textarea "g"
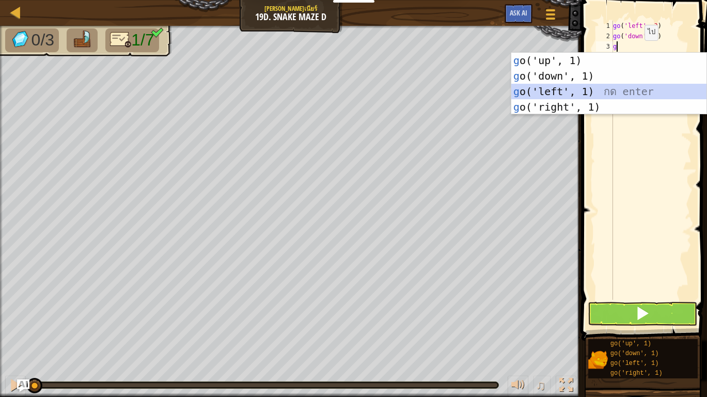
click at [584, 91] on div "g o('up', 1) กด enter g o('down', 1) กด enter g o('left', 1) กด enter g o('righ…" at bounding box center [608, 99] width 195 height 93
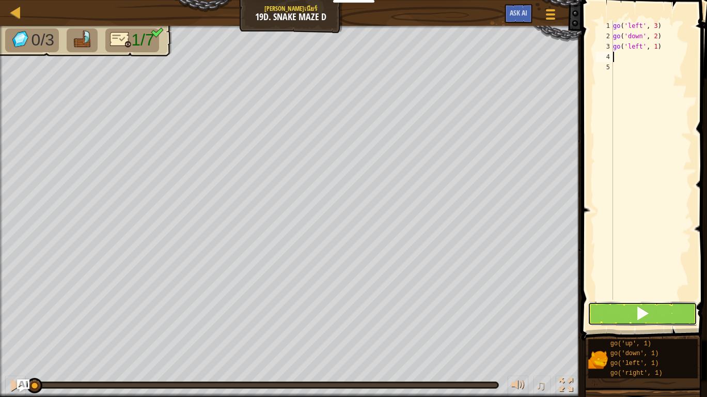
click at [623, 318] on button at bounding box center [642, 314] width 109 height 24
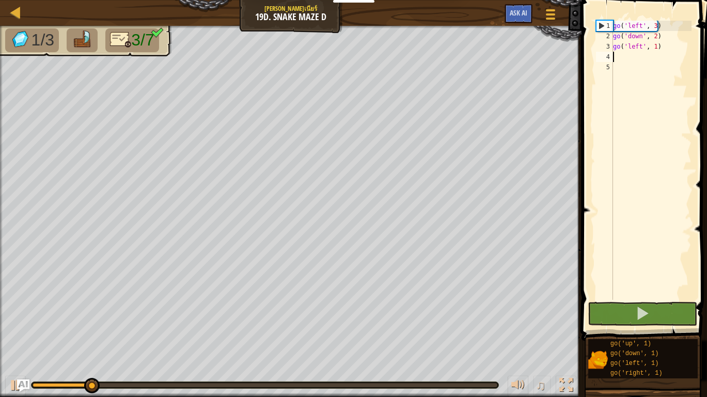
type textarea "g"
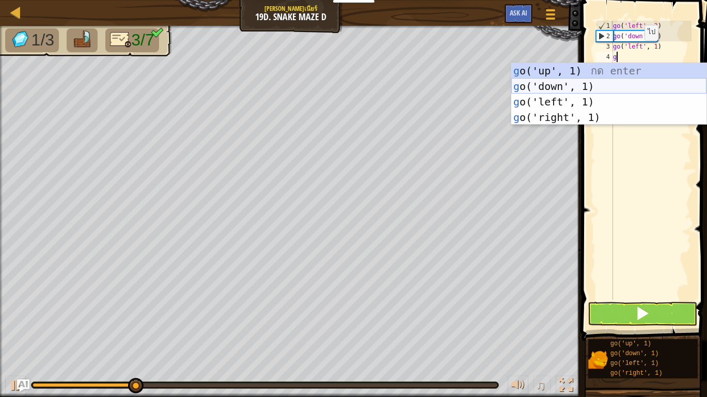
click at [553, 88] on div "g o('up', 1) กด enter g o('down', 1) กด enter g o('left', 1) กด enter g o('righ…" at bounding box center [608, 109] width 195 height 93
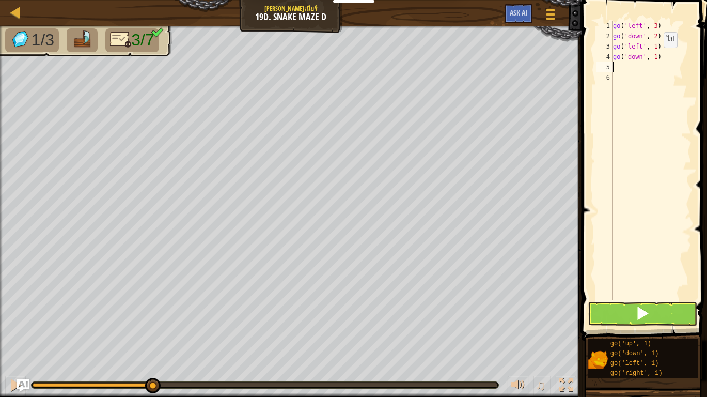
click at [655, 58] on div "go ( 'left' , 3 ) go ( 'down' , 2 ) go ( 'left' , 1 ) go ( 'down' , 1 )" at bounding box center [651, 171] width 81 height 300
type textarea "go('down', 2)"
click at [619, 66] on div "go ( 'left' , 3 ) go ( 'down' , 2 ) go ( 'left' , 1 ) go ( 'down' , 2 )" at bounding box center [651, 171] width 81 height 300
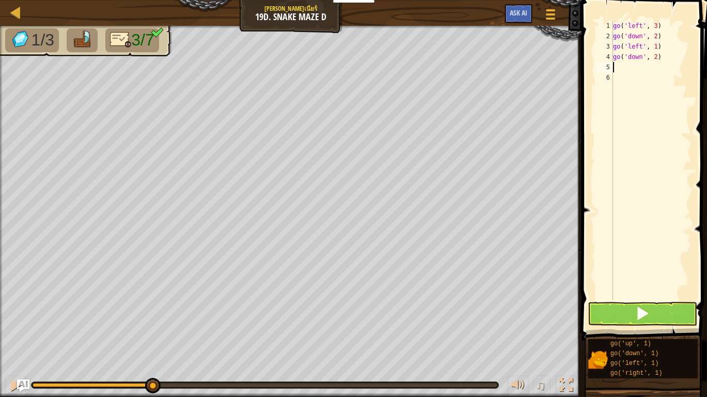
type textarea "g"
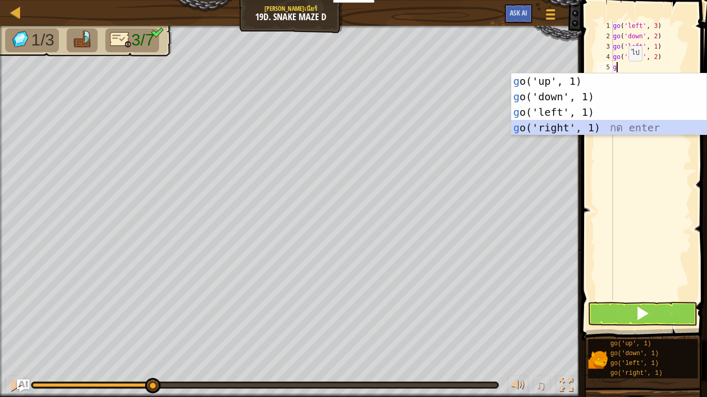
drag, startPoint x: 571, startPoint y: 124, endPoint x: 586, endPoint y: 118, distance: 16.7
click at [571, 124] on div "g o('up', 1) กด enter g o('down', 1) กด enter g o('left', 1) กด enter g o('righ…" at bounding box center [608, 119] width 195 height 93
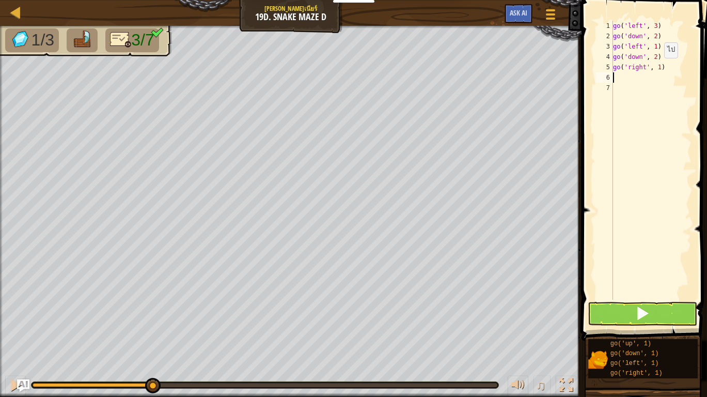
click at [656, 68] on div "go ( 'left' , 3 ) go ( 'down' , 2 ) go ( 'left' , 1 ) go ( 'down' , 2 ) go ( 'r…" at bounding box center [651, 171] width 81 height 300
type textarea "go('right', 2)"
click at [649, 76] on div "go ( 'left' , 3 ) go ( 'down' , 2 ) go ( 'left' , 1 ) go ( 'down' , 2 ) go ( 'r…" at bounding box center [651, 171] width 81 height 300
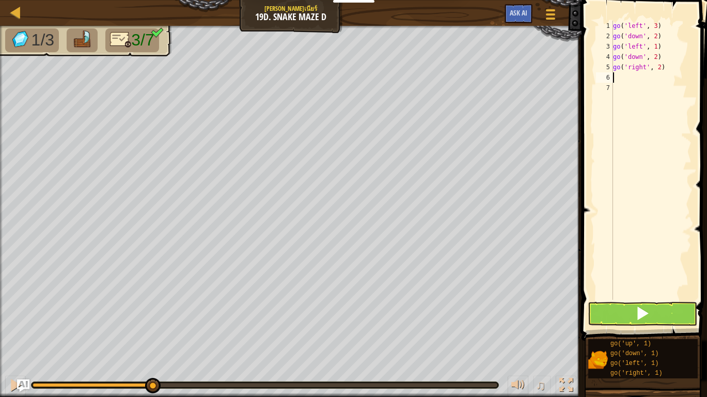
type textarea "g"
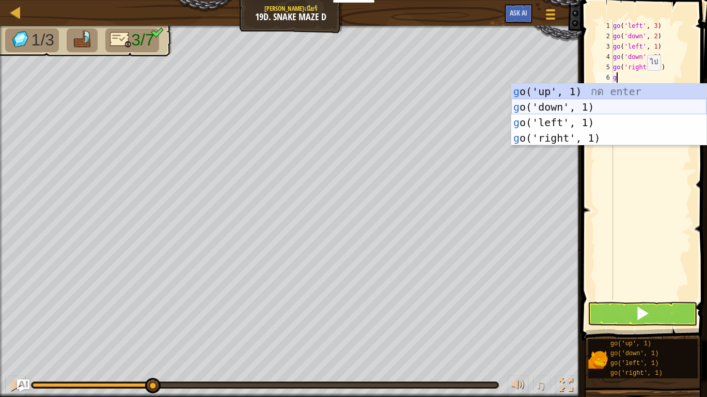
click at [587, 105] on div "g o('up', 1) กด enter g o('down', 1) กด enter g o('left', 1) กด enter g o('righ…" at bounding box center [608, 130] width 195 height 93
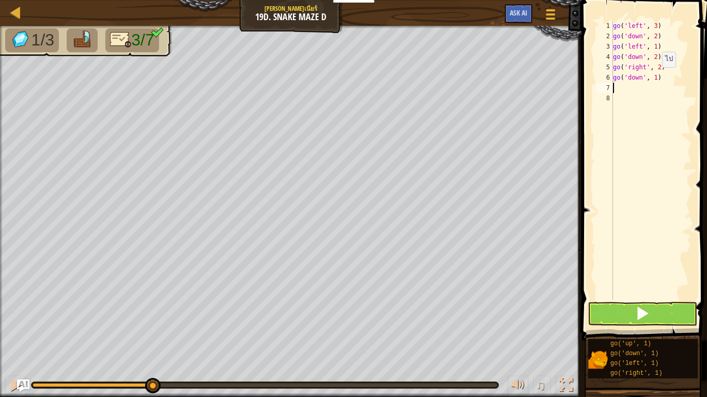
click at [653, 77] on div "go ( 'left' , 3 ) go ( 'down' , 2 ) go ( 'left' , 1 ) go ( 'down' , 2 ) go ( 'r…" at bounding box center [651, 171] width 81 height 300
type textarea "go('down', 2)"
click at [614, 304] on button at bounding box center [642, 314] width 109 height 24
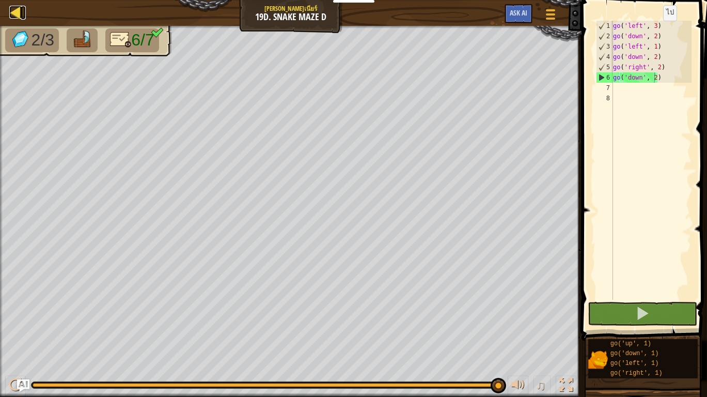
click at [14, 11] on div at bounding box center [15, 12] width 13 height 13
click at [15, 12] on div at bounding box center [15, 12] width 13 height 13
